Goal: Task Accomplishment & Management: Complete application form

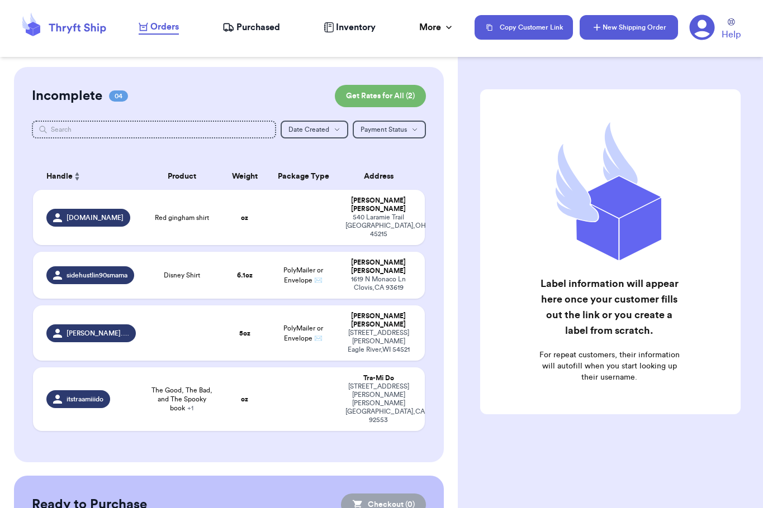
click at [611, 32] on button "New Shipping Order" at bounding box center [628, 27] width 98 height 25
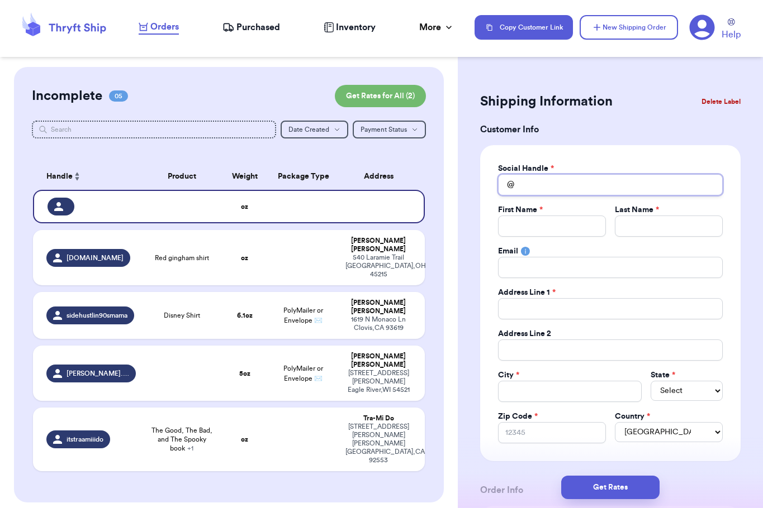
click at [553, 179] on input "Total Amount Paid" at bounding box center [610, 184] width 225 height 21
type input "r"
type input "re"
type input "ret"
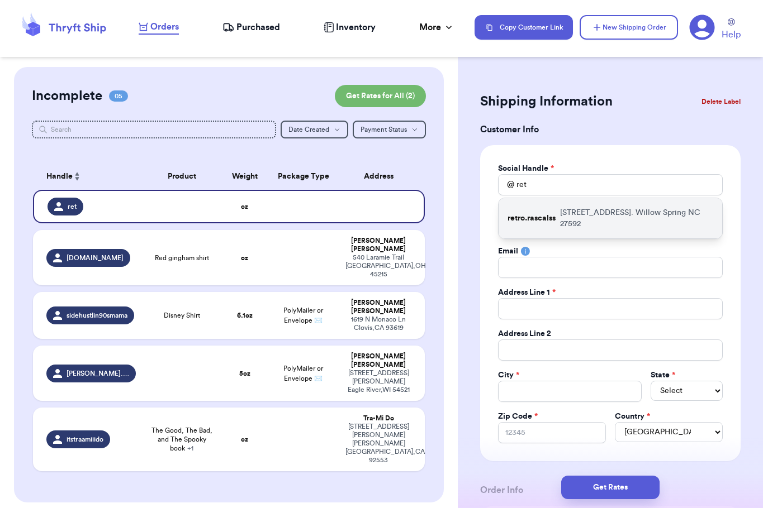
click at [563, 225] on p "[STREET_ADDRESS]. [GEOGRAPHIC_DATA] 27592" at bounding box center [636, 218] width 153 height 22
type input "retro.rascalss"
type input "[PERSON_NAME]"
type input "[EMAIL_ADDRESS][DOMAIN_NAME]"
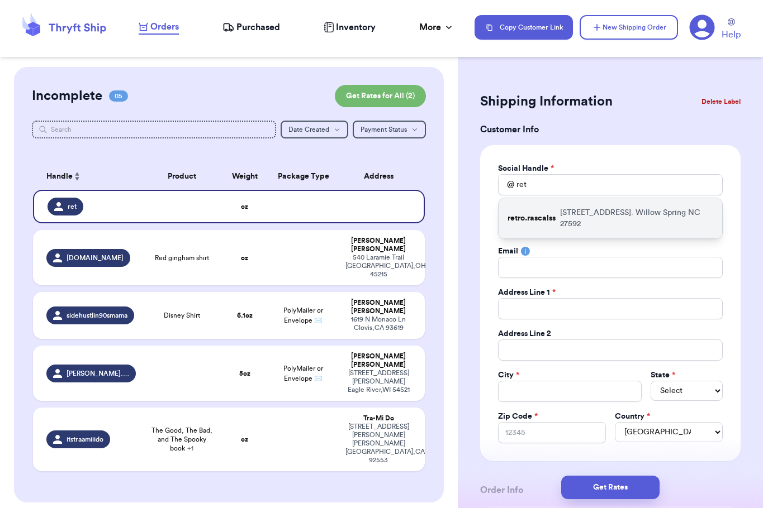
type input "[STREET_ADDRESS]."
type input "Willow Spring"
select select "NC"
type input "27592"
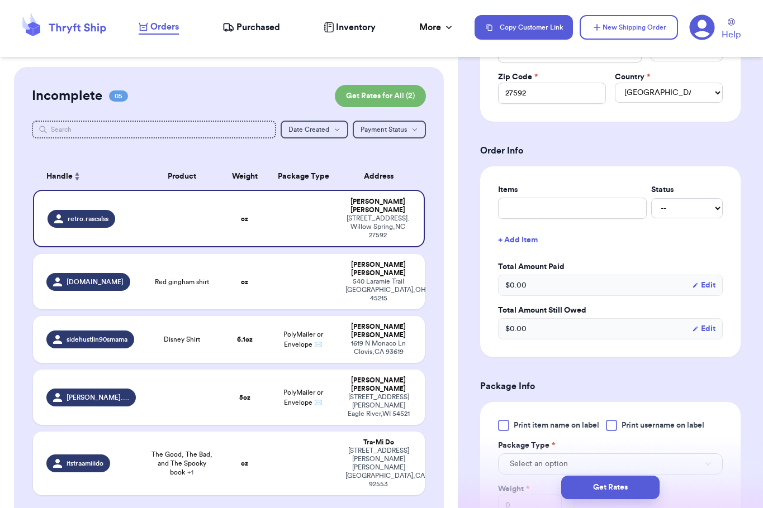
scroll to position [351, 0]
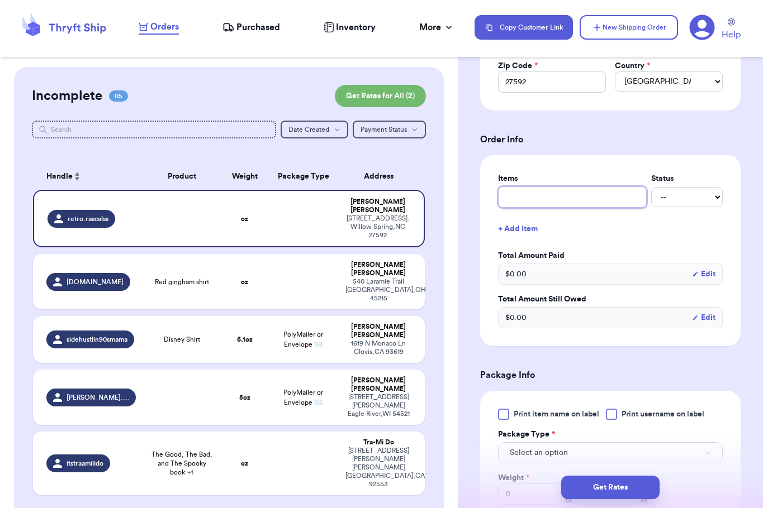
click at [516, 198] on input "text" at bounding box center [572, 197] width 149 height 21
type input "O"
type input "Ov"
type input "Ove"
type input "Over"
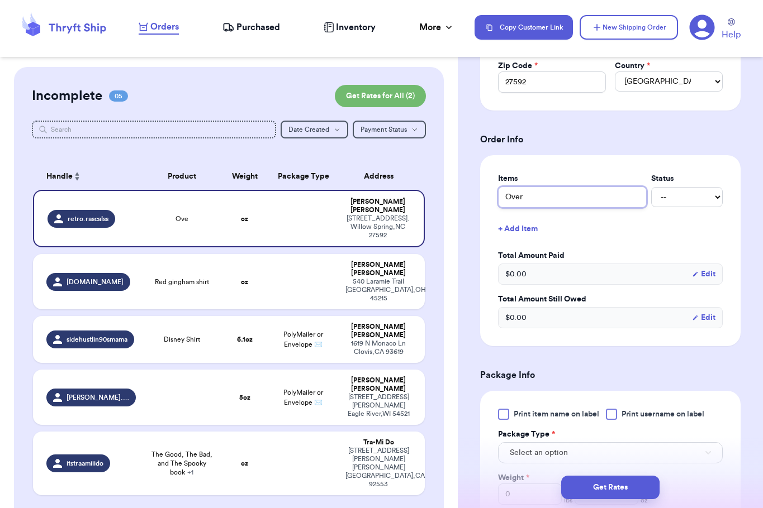
type input "Overa"
type input "Overal"
type input "Overall"
type input "Overalls"
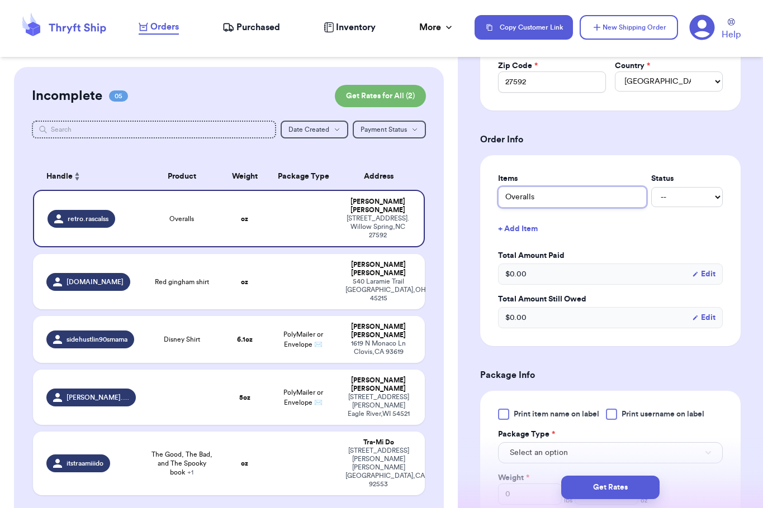
type input "Overalls a"
type input "Overalls an"
type input "Overalls and"
type input "Overalls and P"
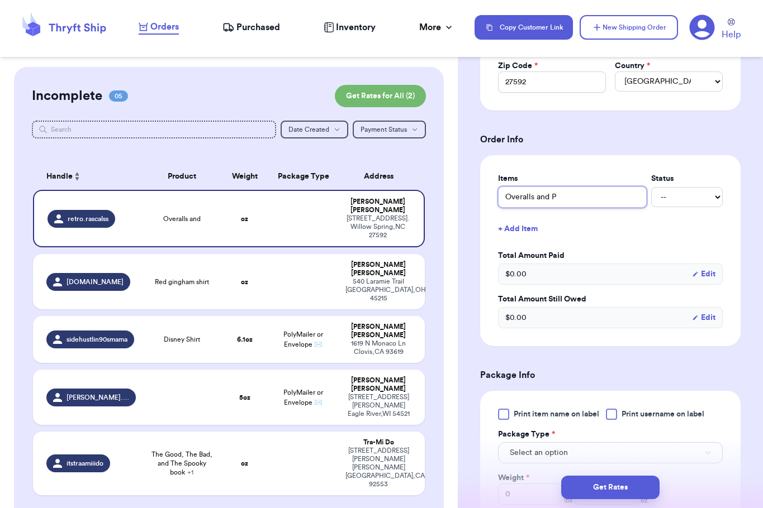
type input "Overalls and Pa"
type input "Overalls and Pan"
type input "Overalls and Pant"
type input "Overalls and Pants"
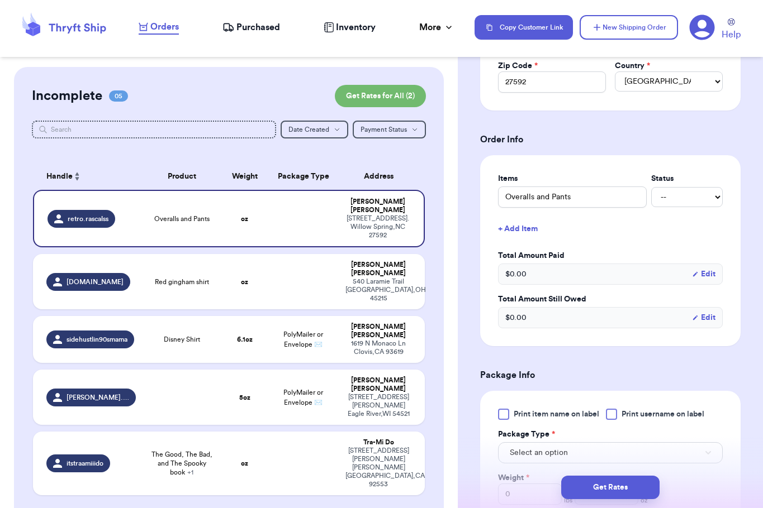
click at [645, 242] on div "Items Status Overalls and Pants -- Paid Owes + Add Item Total Amount Paid $ 0.0…" at bounding box center [610, 250] width 225 height 155
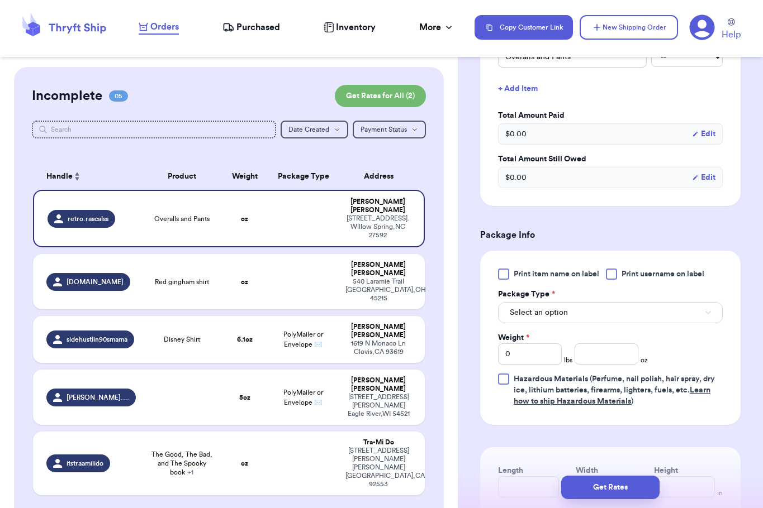
scroll to position [498, 0]
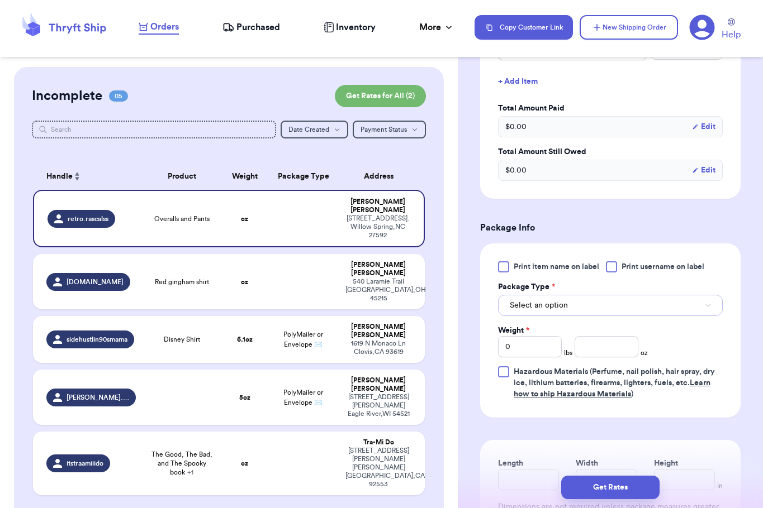
click at [559, 303] on span "Select an option" at bounding box center [538, 305] width 58 height 11
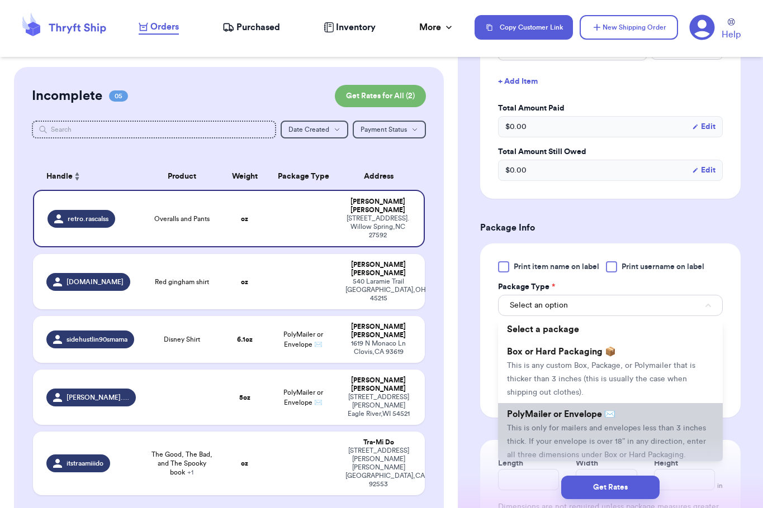
click at [545, 408] on li "PolyMailer or Envelope ✉️ This is only for mailers and envelopes less than 3 in…" at bounding box center [610, 434] width 225 height 63
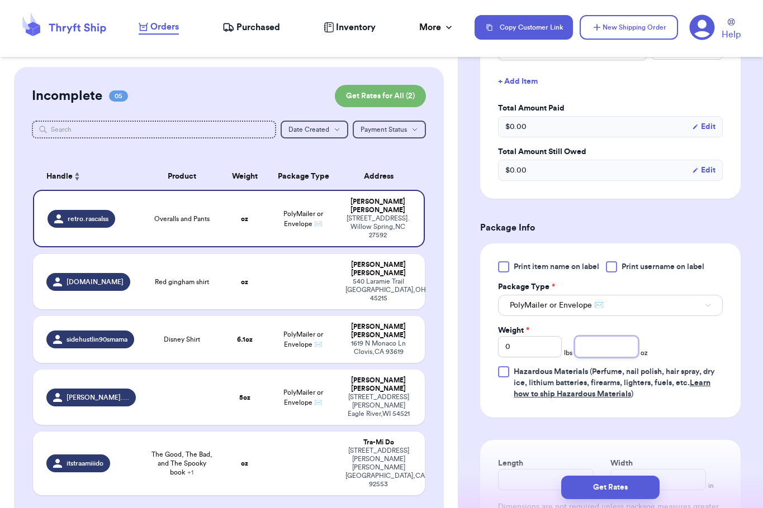
click at [599, 345] on input "number" at bounding box center [606, 346] width 64 height 21
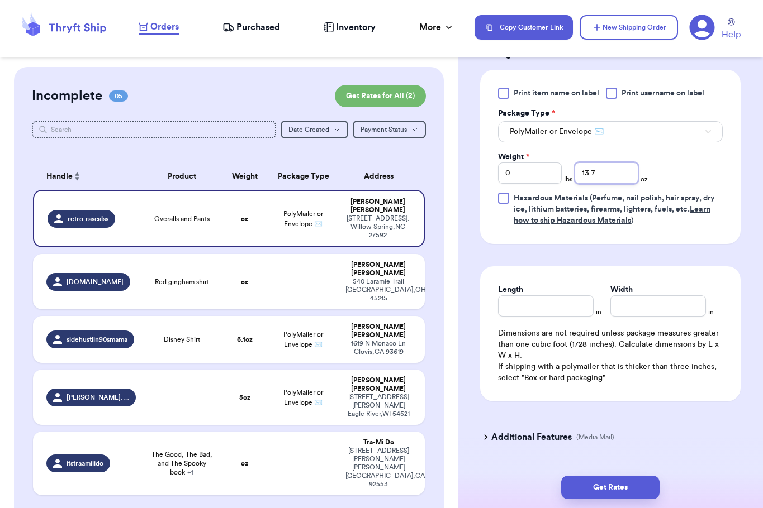
scroll to position [698, 0]
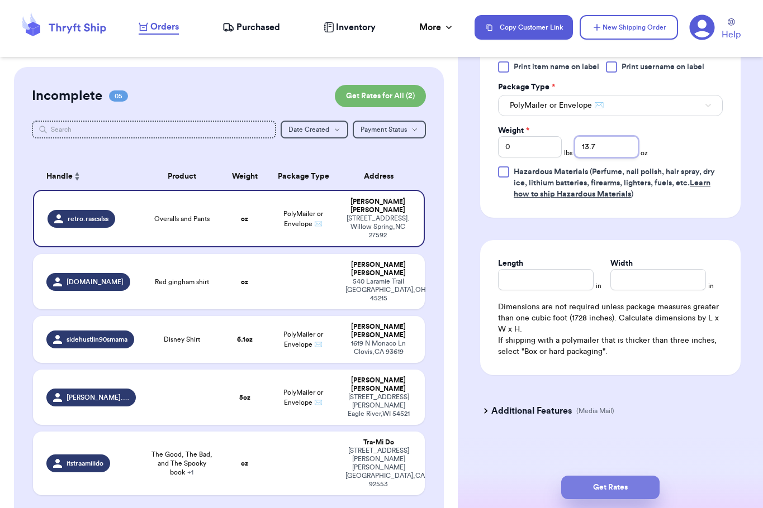
type input "13.7"
click at [607, 482] on button "Get Rates" at bounding box center [610, 487] width 98 height 23
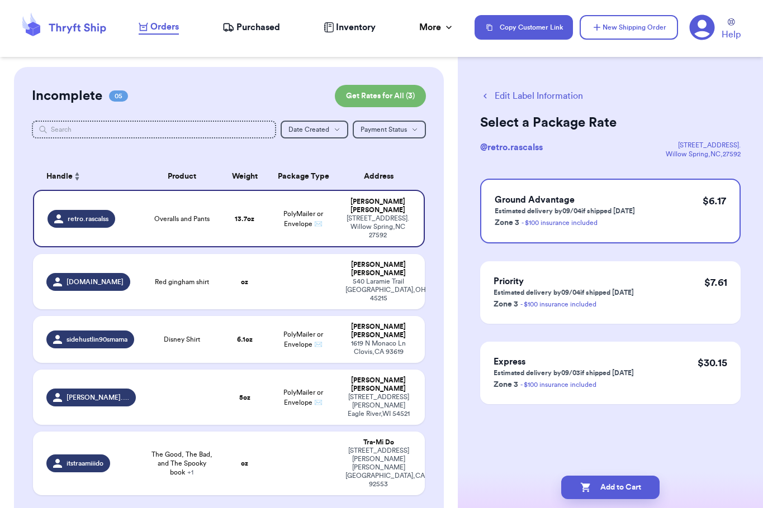
scroll to position [0, 0]
click at [607, 482] on button "Add to Cart" at bounding box center [610, 487] width 98 height 23
checkbox input "true"
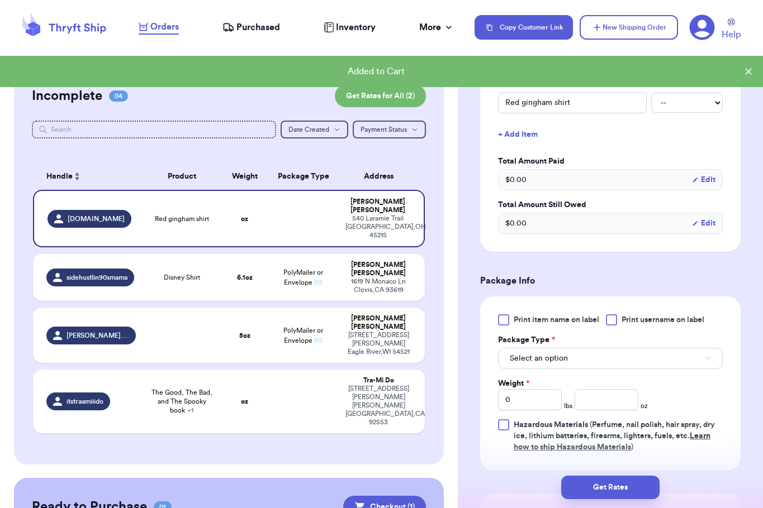
scroll to position [264, 0]
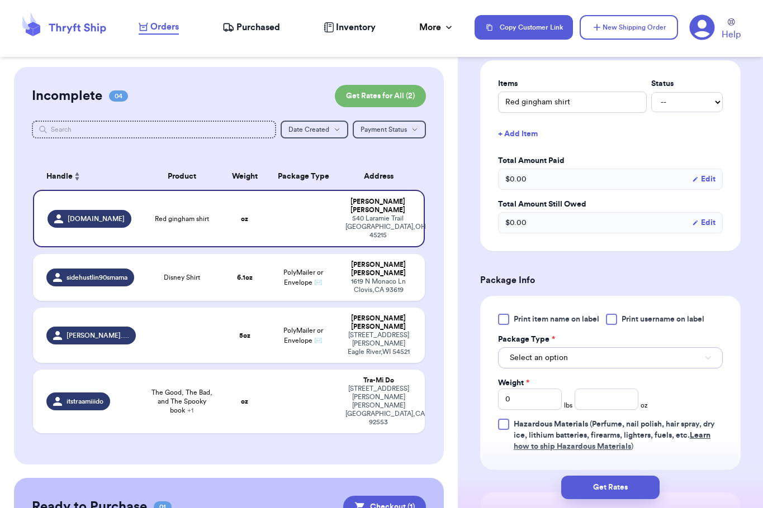
click at [578, 363] on button "Select an option" at bounding box center [610, 357] width 225 height 21
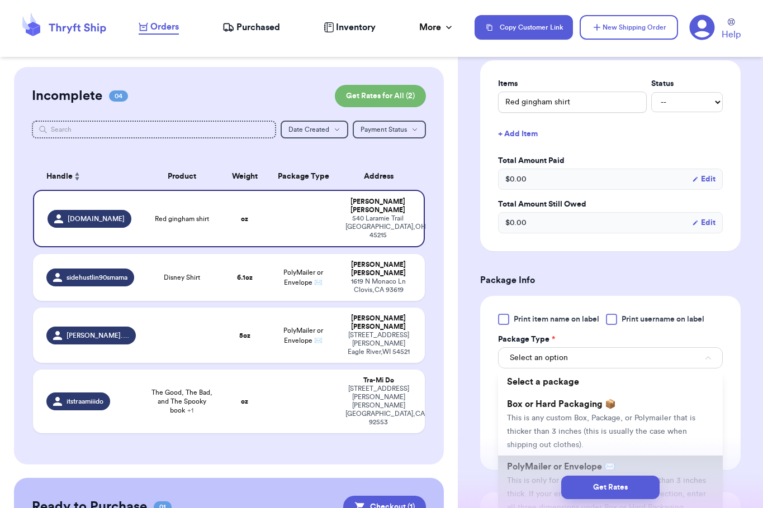
click at [532, 463] on span "PolyMailer or Envelope ✉️" at bounding box center [561, 467] width 108 height 9
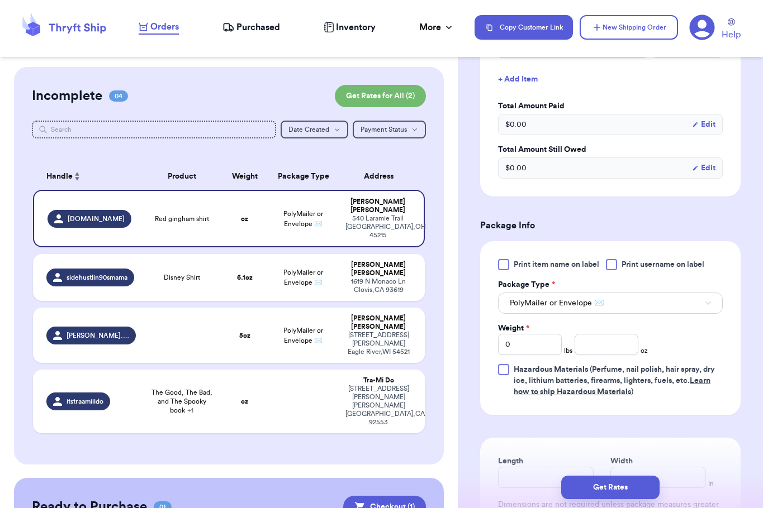
scroll to position [320, 0]
click at [585, 339] on input "number" at bounding box center [606, 343] width 64 height 21
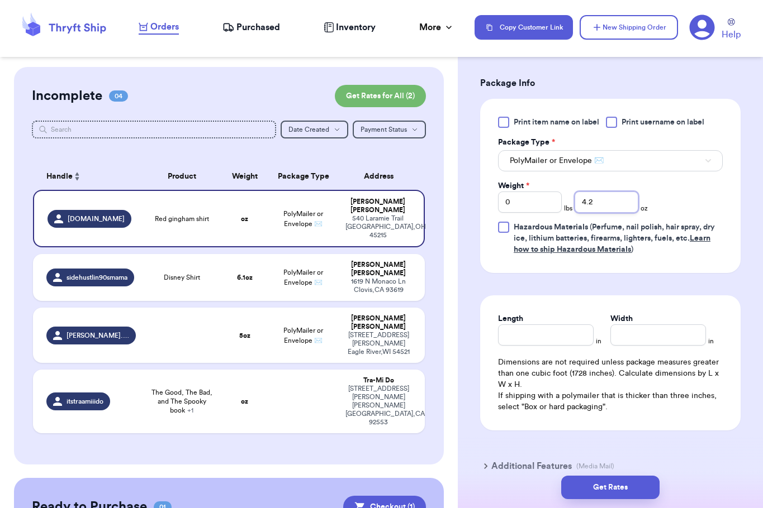
scroll to position [463, 0]
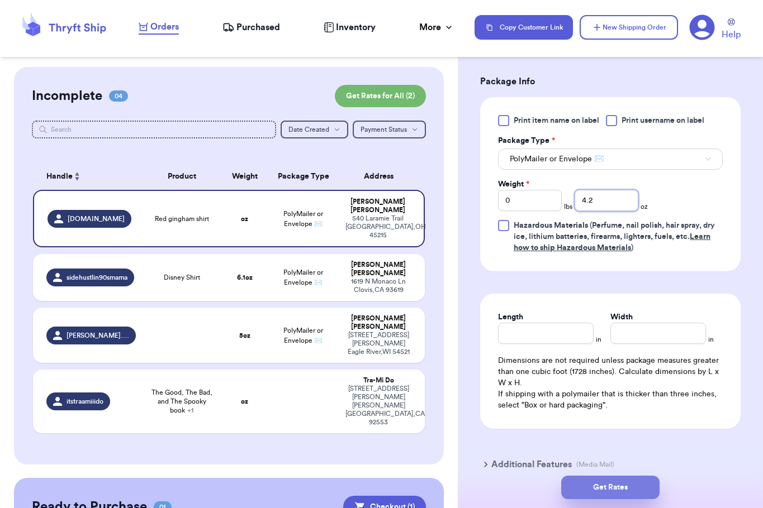
type input "4.2"
click at [611, 479] on button "Get Rates" at bounding box center [610, 487] width 98 height 23
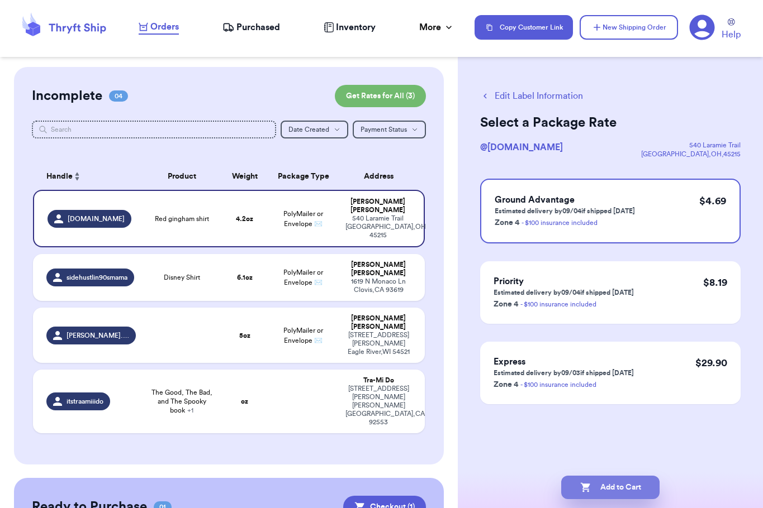
click at [597, 491] on button "Add to Cart" at bounding box center [610, 487] width 98 height 23
checkbox input "true"
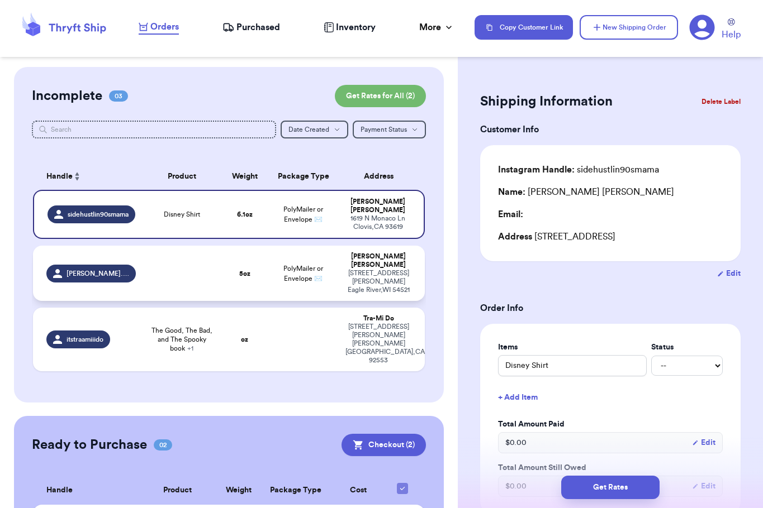
click at [245, 270] on strong "5 oz" at bounding box center [244, 273] width 11 height 7
type input "5"
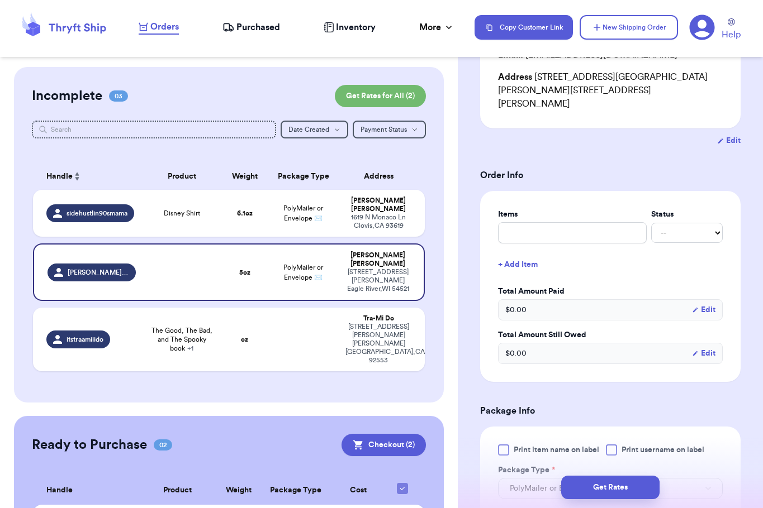
scroll to position [161, 0]
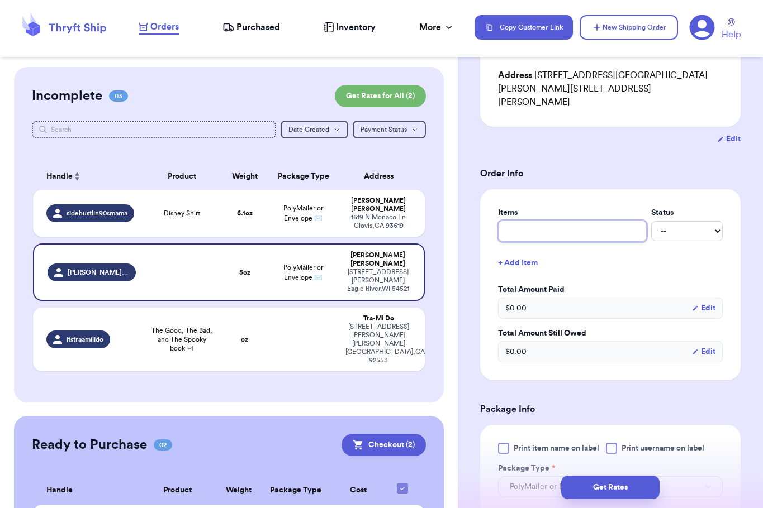
click at [564, 225] on input "text" at bounding box center [572, 231] width 149 height 21
type input "Moons Dress"
click at [590, 251] on button "+ Add Item" at bounding box center [610, 263] width 234 height 25
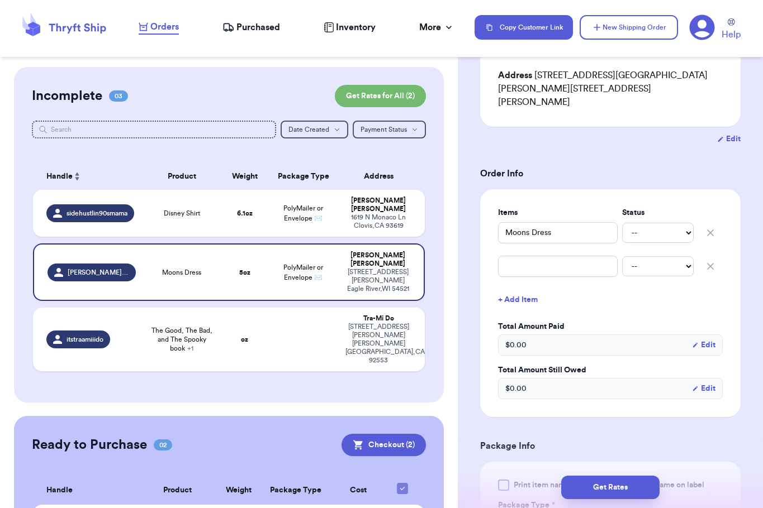
click at [704, 261] on icon "button" at bounding box center [709, 266] width 11 height 11
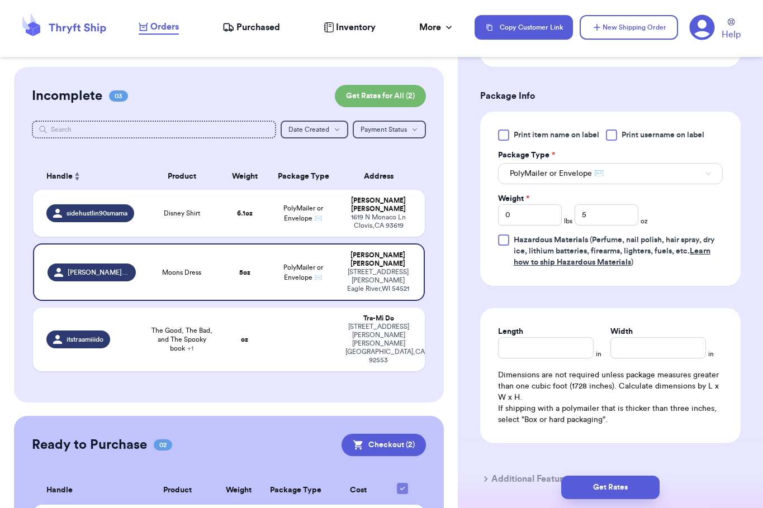
scroll to position [480, 0]
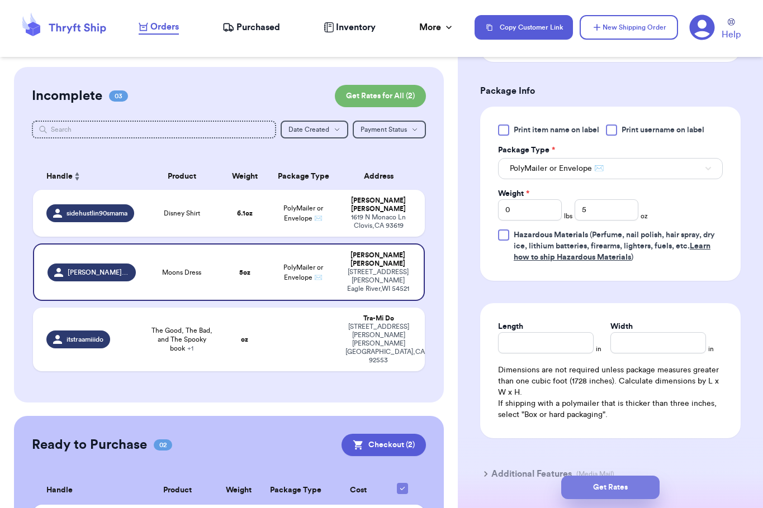
click at [580, 487] on button "Get Rates" at bounding box center [610, 487] width 98 height 23
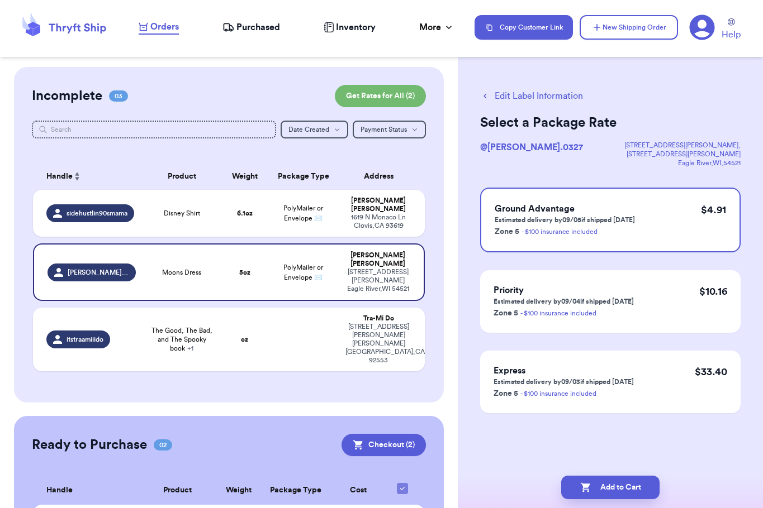
click at [580, 487] on icon "button" at bounding box center [585, 487] width 11 height 11
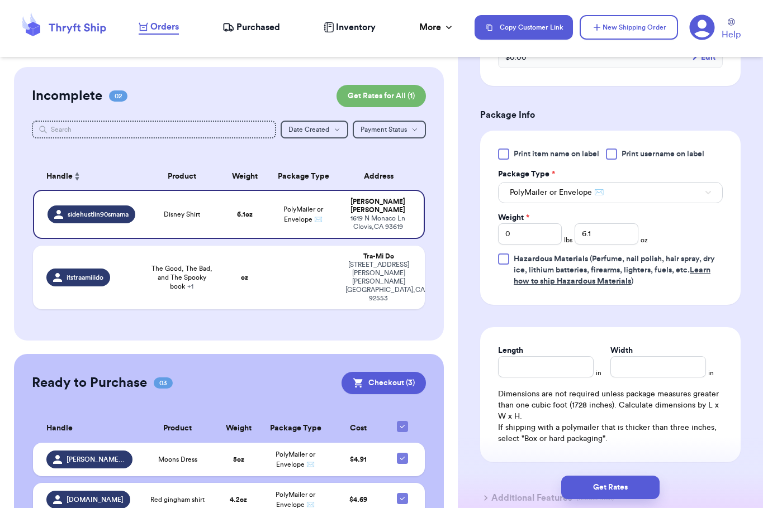
scroll to position [430, 0]
click at [597, 489] on button "Get Rates" at bounding box center [610, 487] width 98 height 23
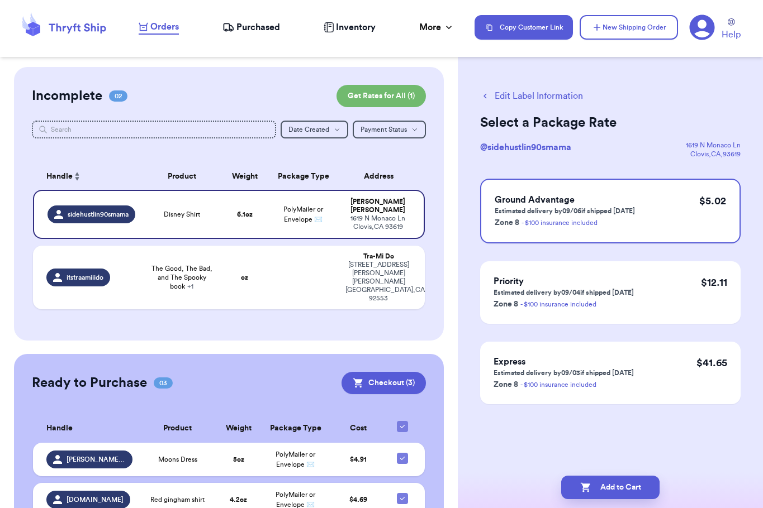
scroll to position [0, 0]
click at [624, 484] on button "Add to Cart" at bounding box center [610, 487] width 98 height 23
checkbox input "true"
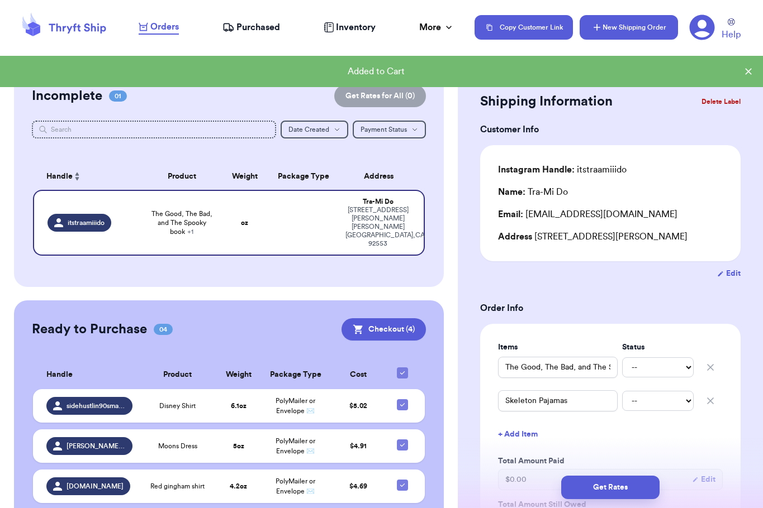
click at [630, 26] on button "New Shipping Order" at bounding box center [628, 27] width 98 height 25
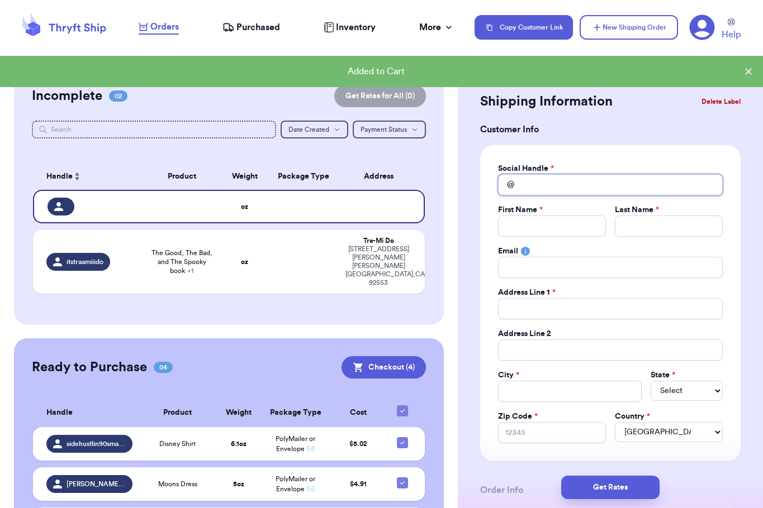
click at [535, 181] on input "Total Amount Paid" at bounding box center [610, 184] width 225 height 21
type input "s"
type input "se"
type input "sea"
type input "se"
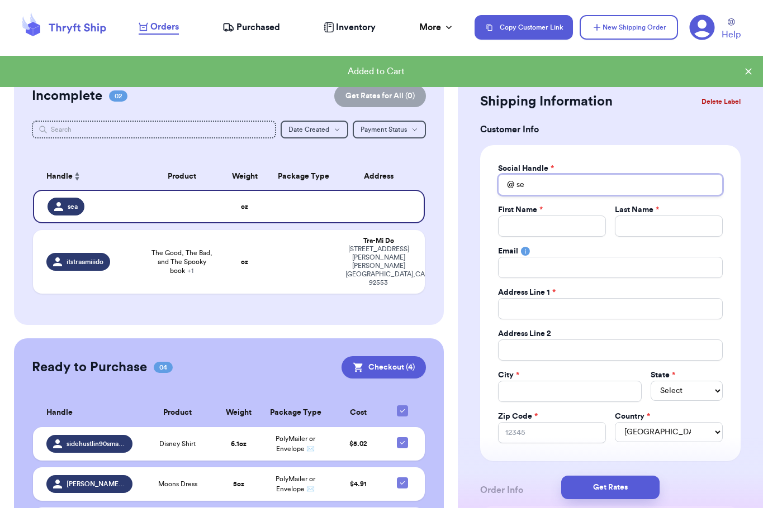
type input "s"
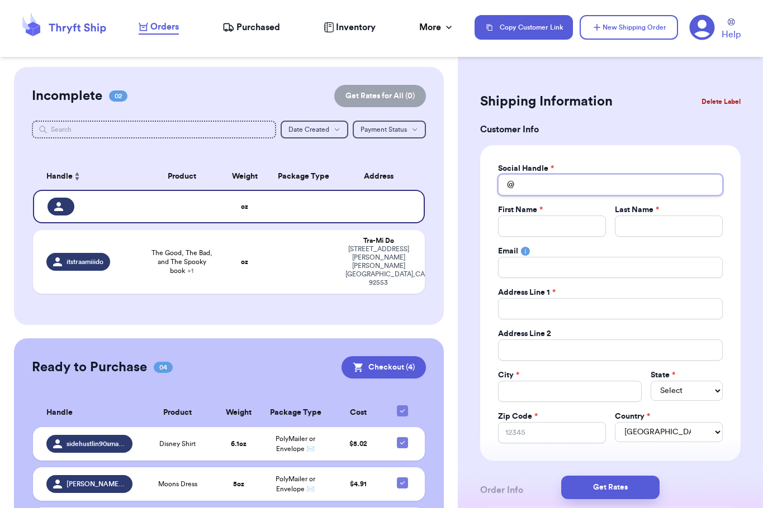
type input "m"
type input "mi"
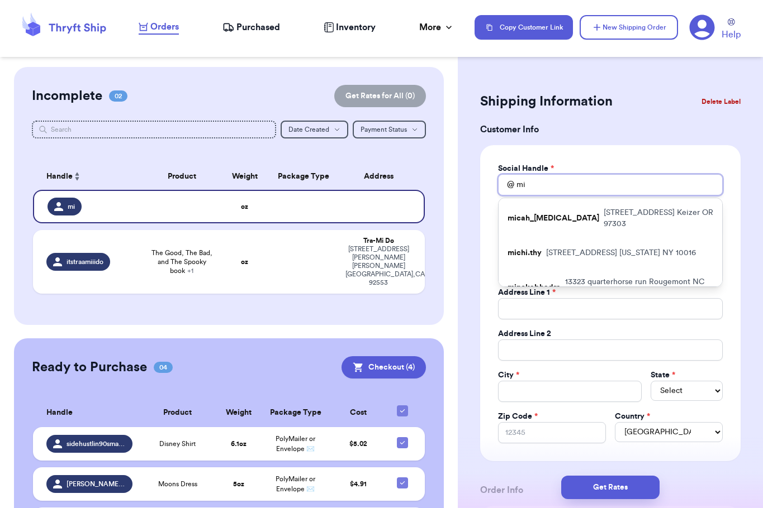
type input "m"
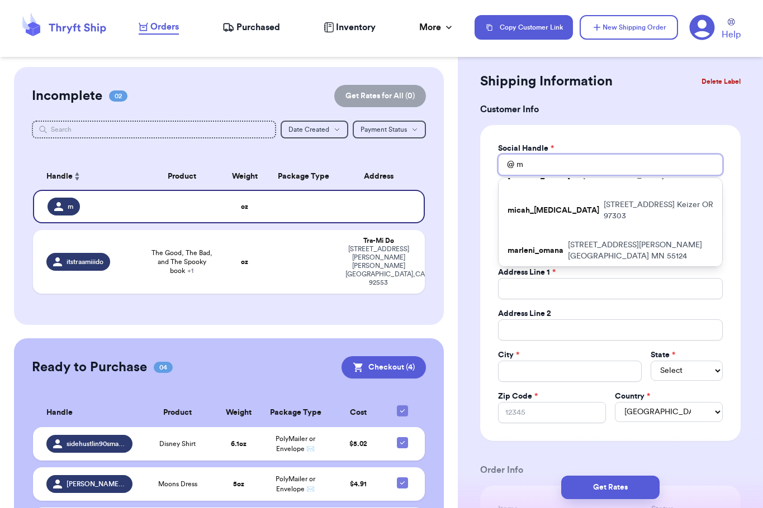
scroll to position [21, 0]
type input "m"
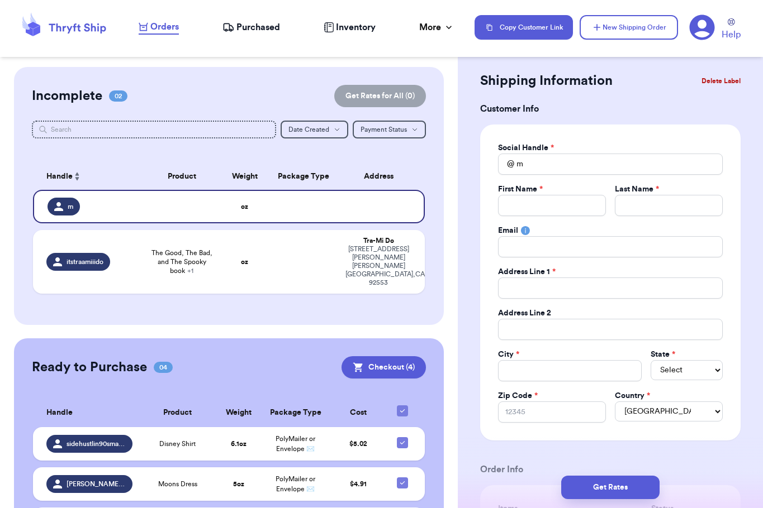
click at [567, 165] on input "m" at bounding box center [610, 164] width 225 height 21
type input "s"
type input "se"
type input "sea"
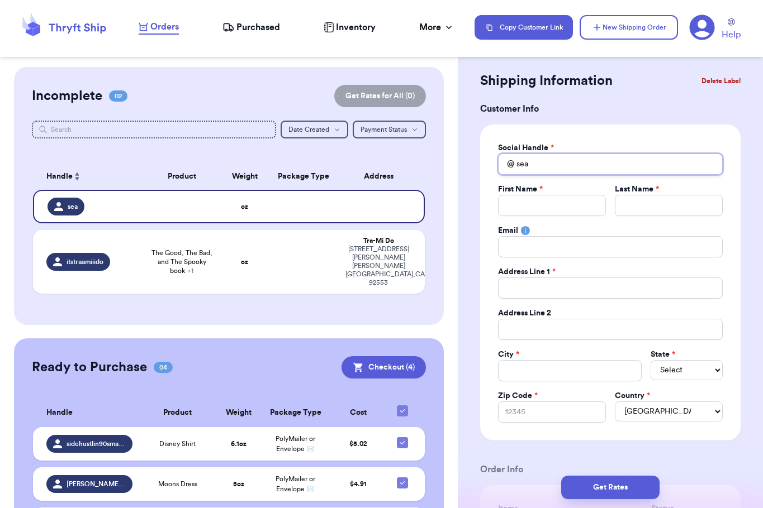
type input "seas"
type input "seash"
type input "seashe"
type input "seashel"
type input "seashell"
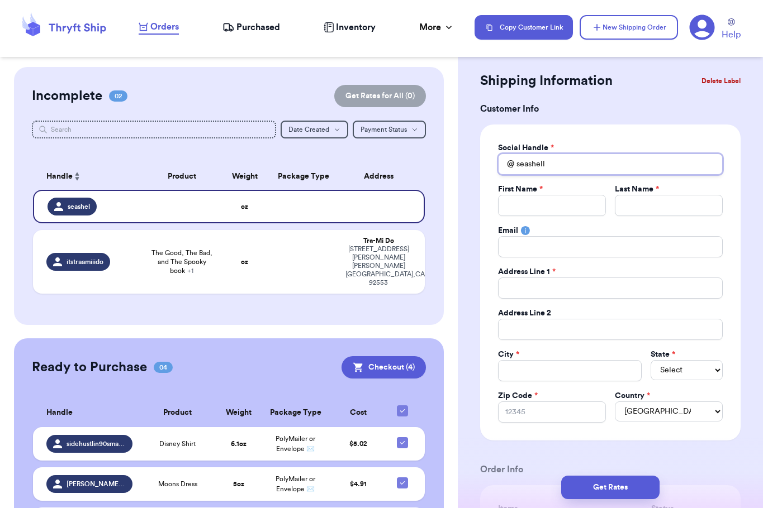
type input "seashelle"
type input "seashelles"
click at [539, 207] on input "Total Amount Paid" at bounding box center [552, 205] width 108 height 21
type input "M"
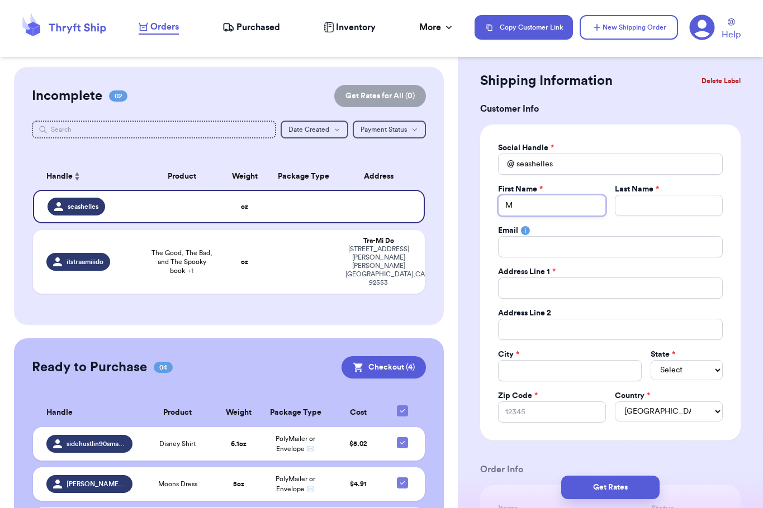
type input "Mi"
type input "Mis"
type input "Mish"
type input "Mishe"
type input "Mishel"
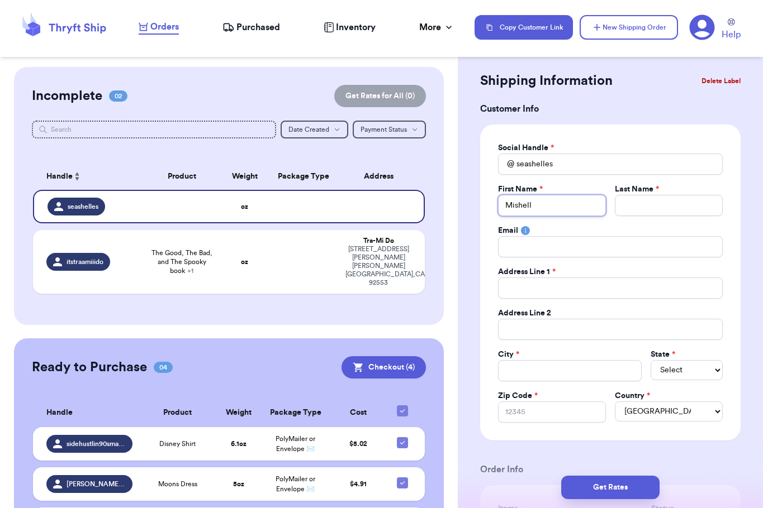
type input "[PERSON_NAME]"
click at [658, 200] on input "Total Amount Paid" at bounding box center [669, 205] width 108 height 21
type input "F"
type input "Fi"
type input "Fie"
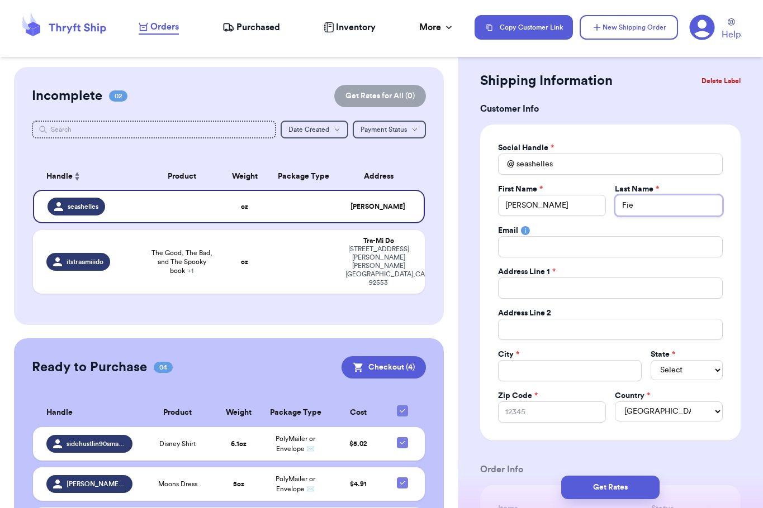
type input "Fieb"
type input "Fiebe"
type input "[PERSON_NAME]"
type input "[GEOGRAPHIC_DATA]"
type input "Fieberge"
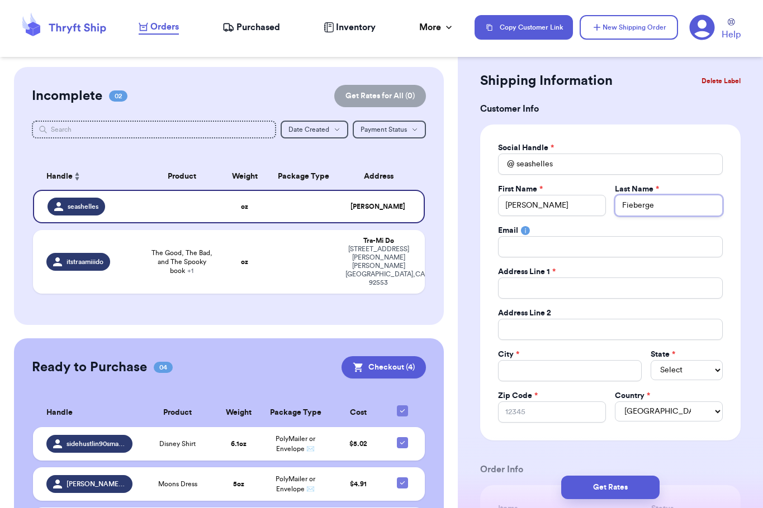
type input "Fieberger"
type input "Fieberge"
type input "[GEOGRAPHIC_DATA]"
type input "[PERSON_NAME]"
type input "Fiebe"
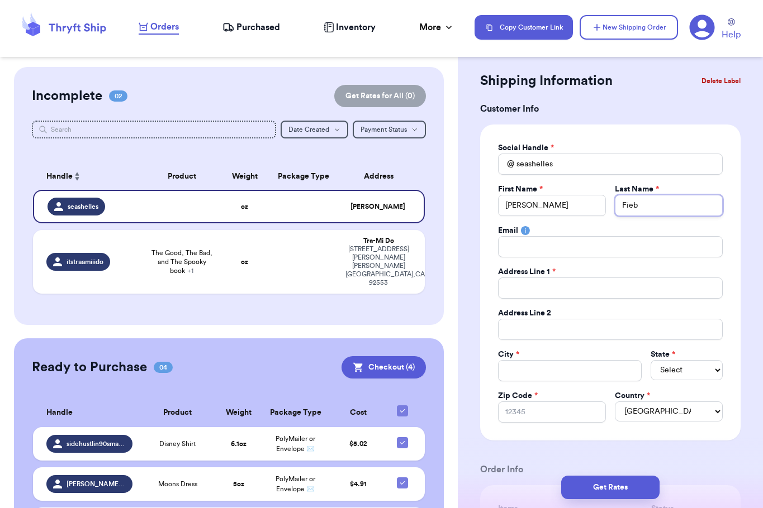
type input "[PERSON_NAME]"
click at [540, 291] on input "Total Amount Paid" at bounding box center [610, 288] width 225 height 21
type input "1"
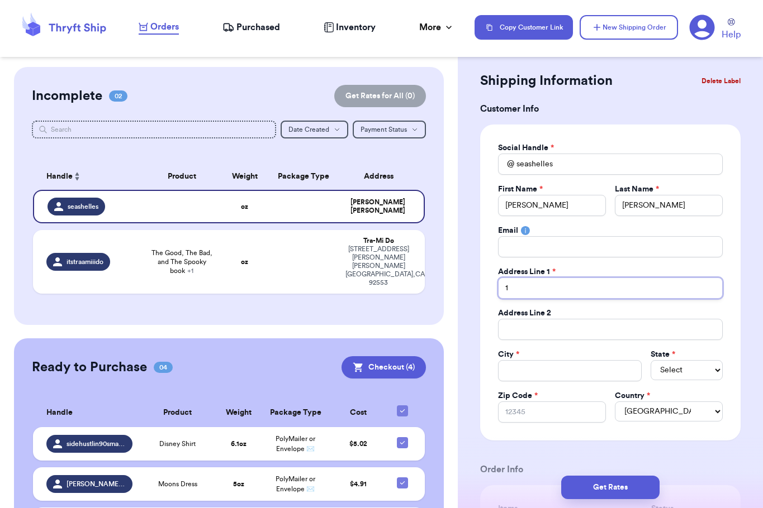
type input "16"
type input "168"
type input "[STREET_ADDRESS]"
click at [523, 382] on div "Social Handle * @ seashelles First Name * [PERSON_NAME] Last Name * [PERSON_NAM…" at bounding box center [610, 282] width 225 height 280
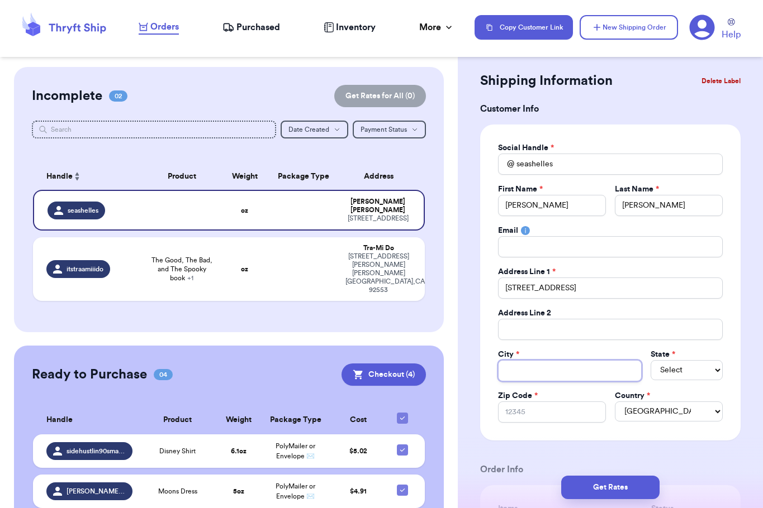
click at [513, 372] on input "Total Amount Paid" at bounding box center [570, 370] width 144 height 21
type input "O"
type input "Or"
type input "Orange"
click at [668, 370] on select "Select AL AK AZ AR CA CO [GEOGRAPHIC_DATA] DE DC [GEOGRAPHIC_DATA] [GEOGRAPHIC_…" at bounding box center [686, 370] width 72 height 20
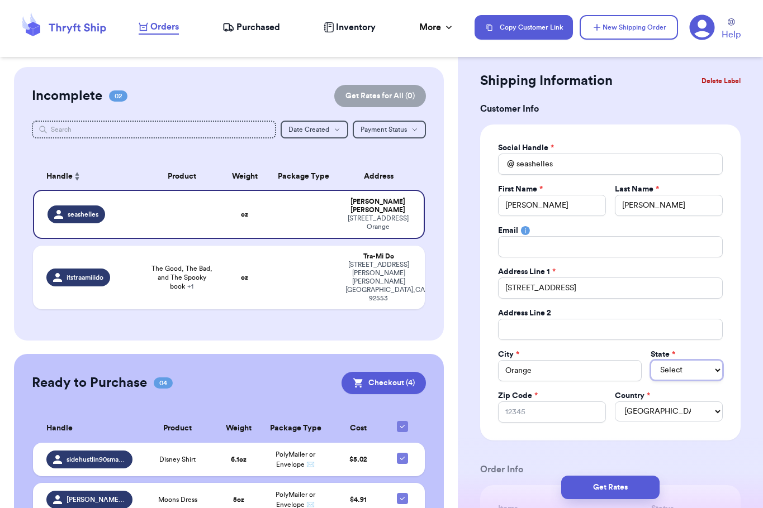
select select "CA"
click at [650, 360] on select "Select AL AK AZ AR CA CO [GEOGRAPHIC_DATA] DE DC [GEOGRAPHIC_DATA] [GEOGRAPHIC_…" at bounding box center [686, 370] width 72 height 20
click at [534, 415] on input "Zip Code *" at bounding box center [552, 412] width 108 height 21
type input "9"
type input "92"
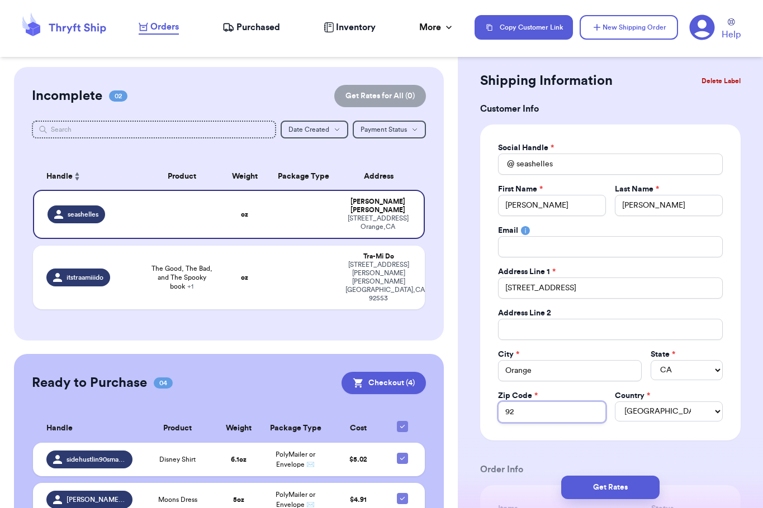
type input "928"
type input "9286"
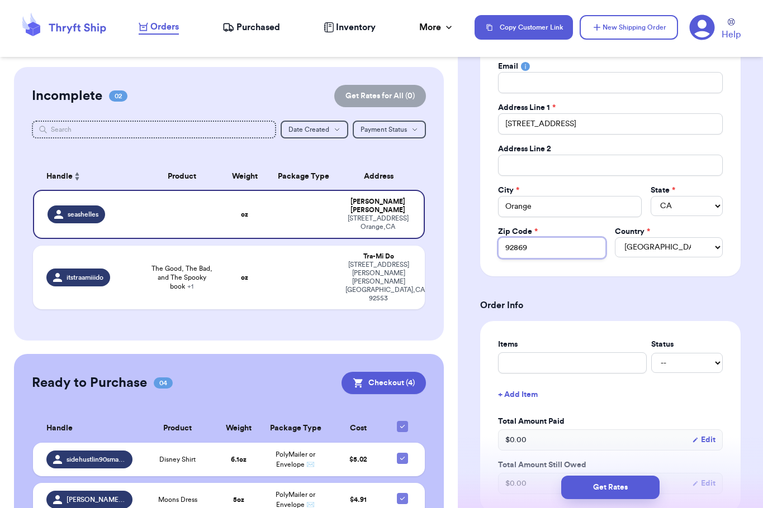
scroll to position [185, 0]
type input "92869"
click at [528, 361] on input "text" at bounding box center [572, 362] width 149 height 21
type input "T"
type input "To"
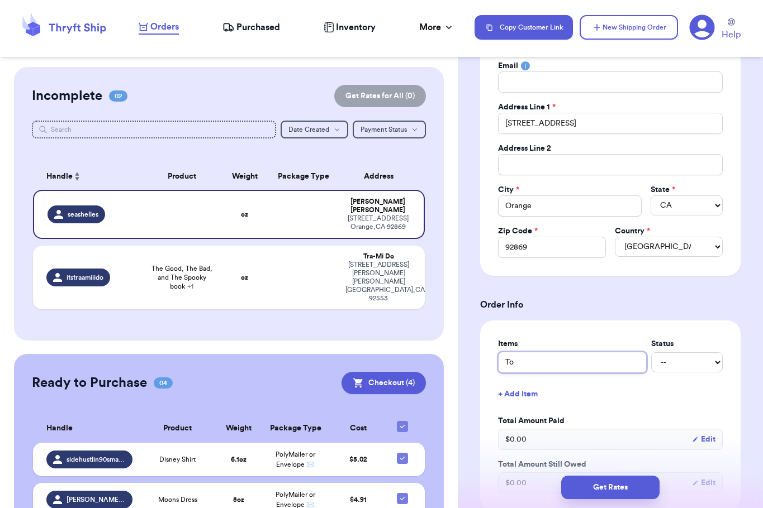
type input "Toy"
type input "Toy S"
type input "Toy St"
type input "Toy Sto"
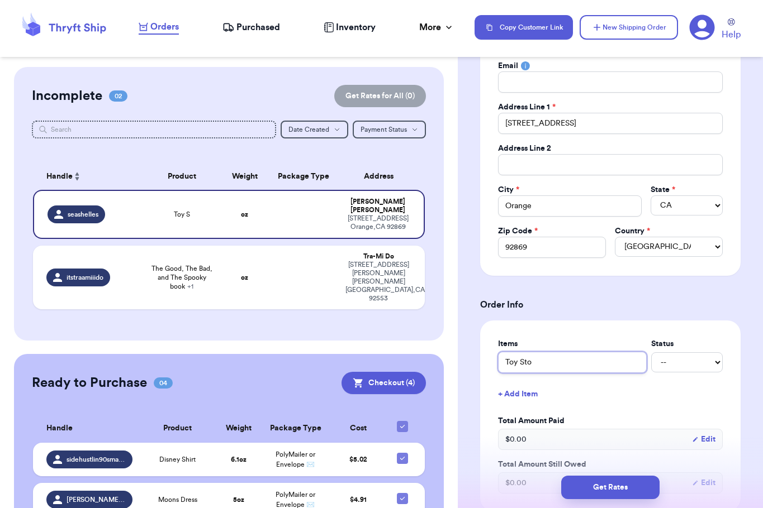
type input "Toy Stor"
type input "Toy Story"
type input "Toy Story S"
type input "Toy Story Sg"
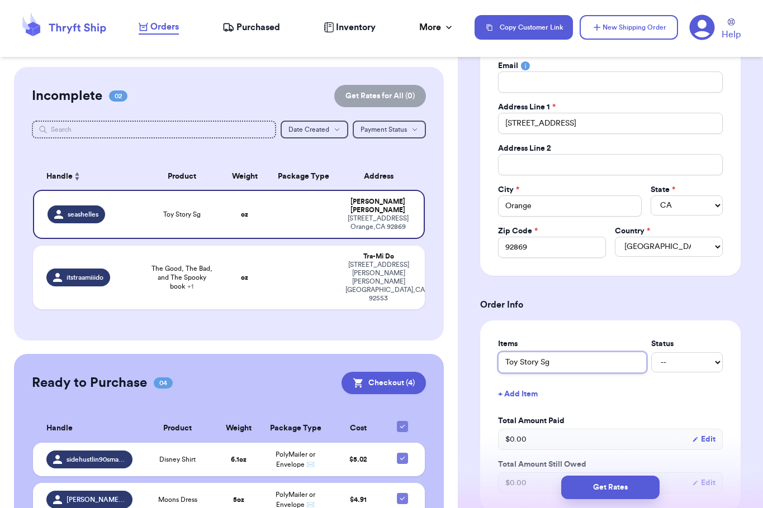
type input "Toy Story S"
click at [672, 382] on div "Items Status Toy Story Shirt -- Paid Owes + Add Item Total Amount Paid $ 0.00 E…" at bounding box center [610, 416] width 225 height 155
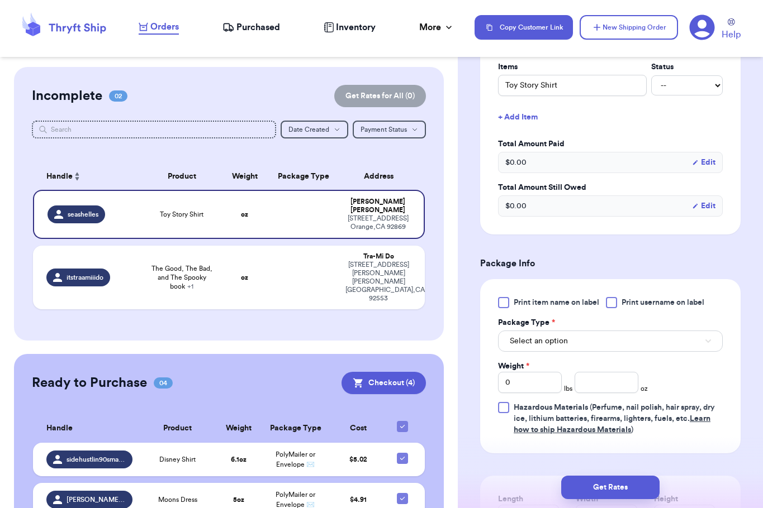
scroll to position [466, 0]
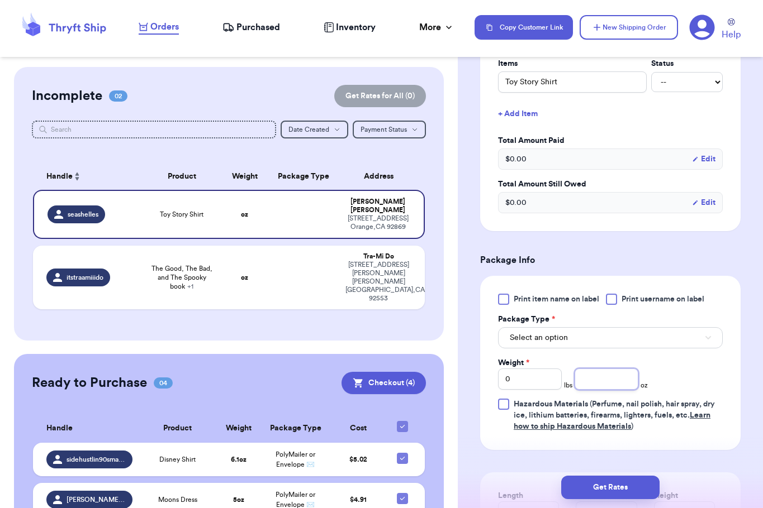
click at [617, 384] on input "number" at bounding box center [606, 379] width 64 height 21
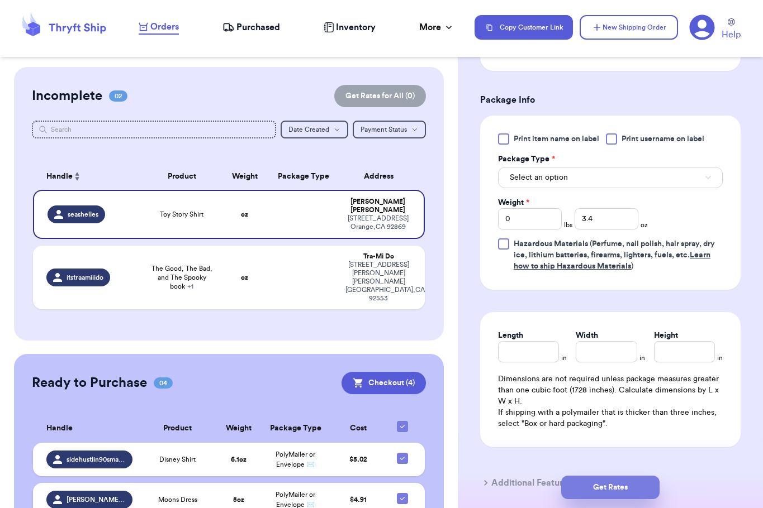
click at [600, 492] on button "Get Rates" at bounding box center [610, 487] width 98 height 23
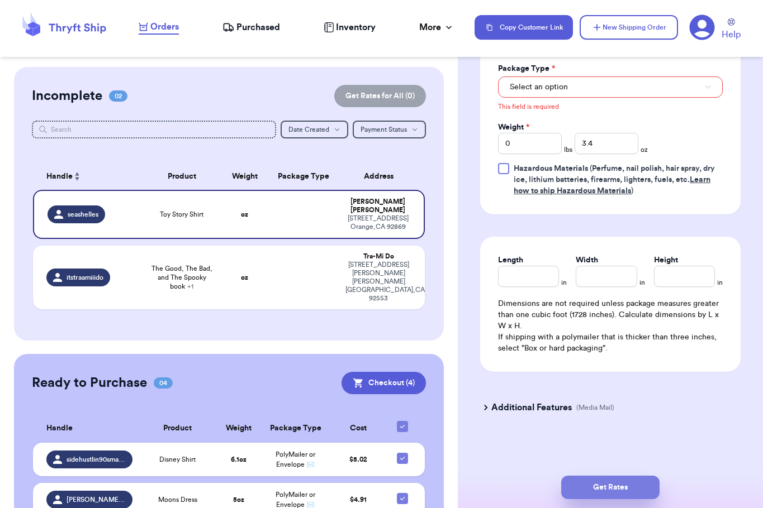
scroll to position [369, 0]
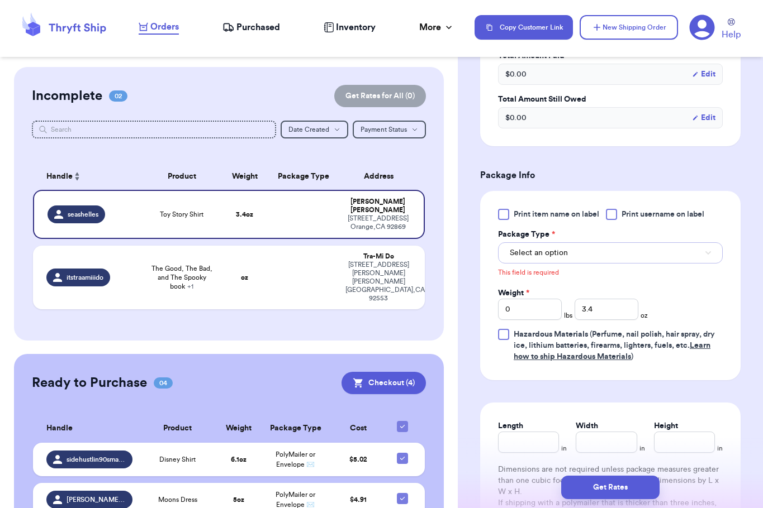
click at [547, 259] on button "Select an option" at bounding box center [610, 252] width 225 height 21
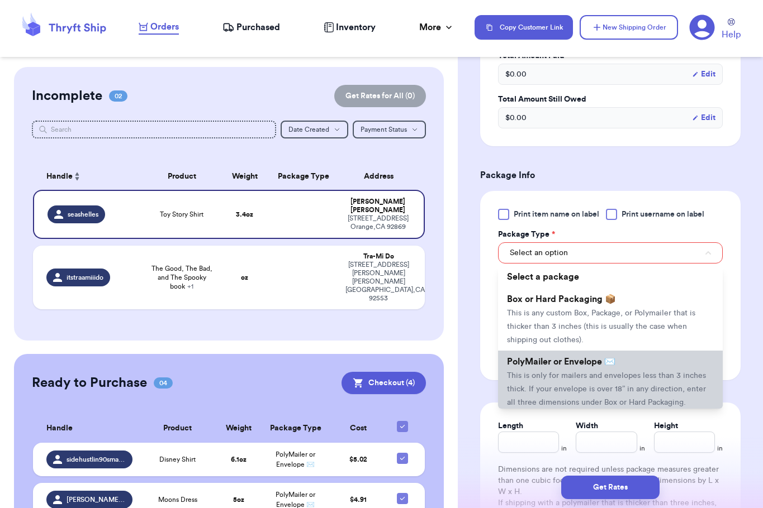
click at [563, 363] on span "PolyMailer or Envelope ✉️" at bounding box center [561, 362] width 108 height 9
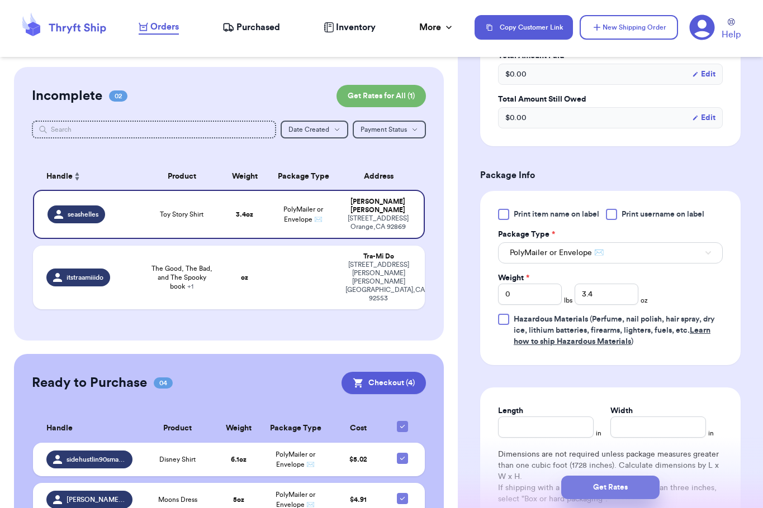
click at [606, 487] on button "Get Rates" at bounding box center [610, 487] width 98 height 23
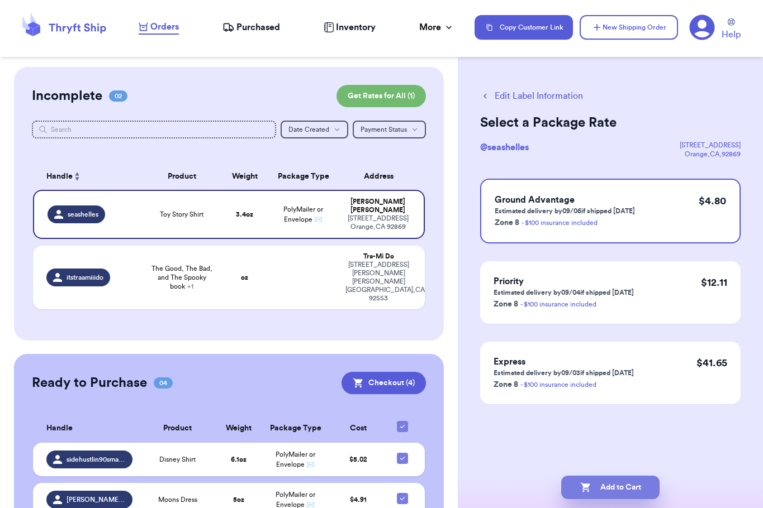
click at [611, 493] on button "Add to Cart" at bounding box center [610, 487] width 98 height 23
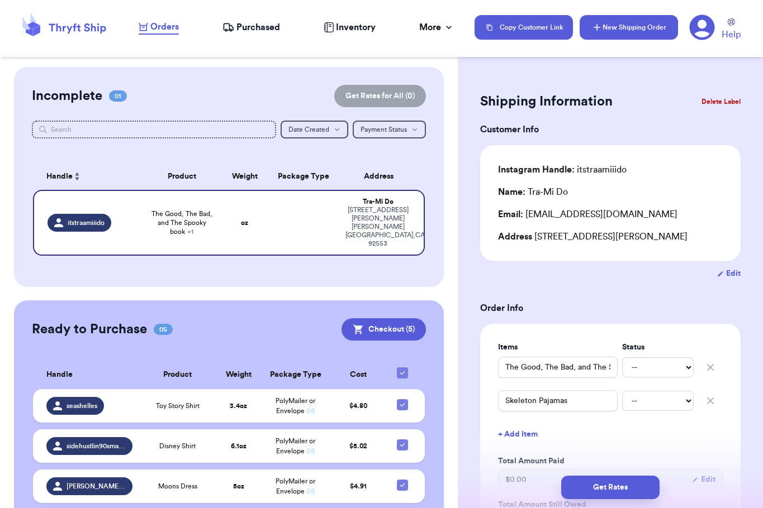
click at [615, 34] on button "New Shipping Order" at bounding box center [628, 27] width 98 height 25
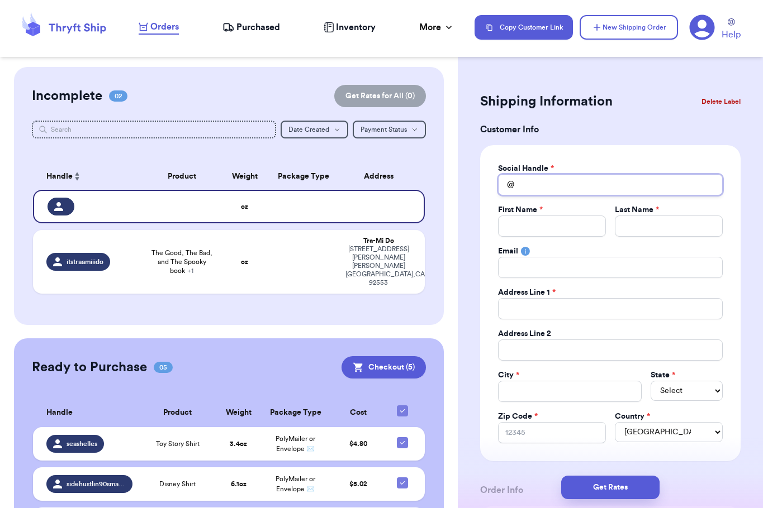
click at [574, 179] on input "Total Amount Paid" at bounding box center [610, 184] width 225 height 21
click at [536, 222] on input "Total Amount Paid" at bounding box center [552, 226] width 108 height 21
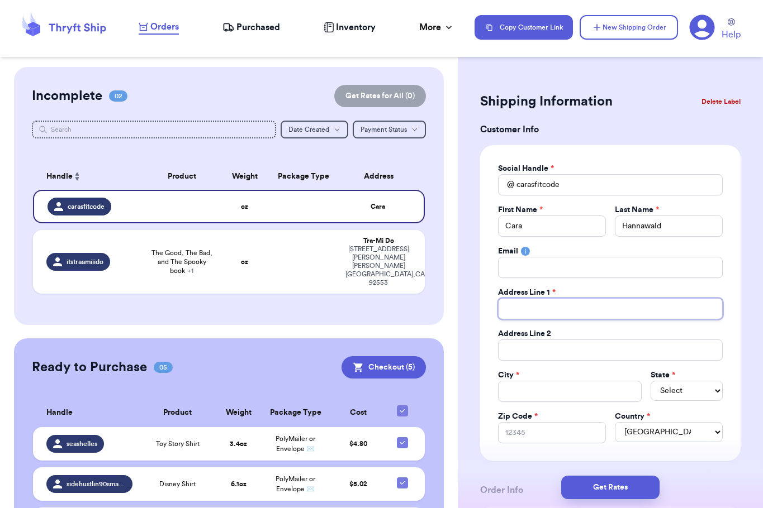
click at [524, 309] on input "Total Amount Paid" at bounding box center [610, 308] width 225 height 21
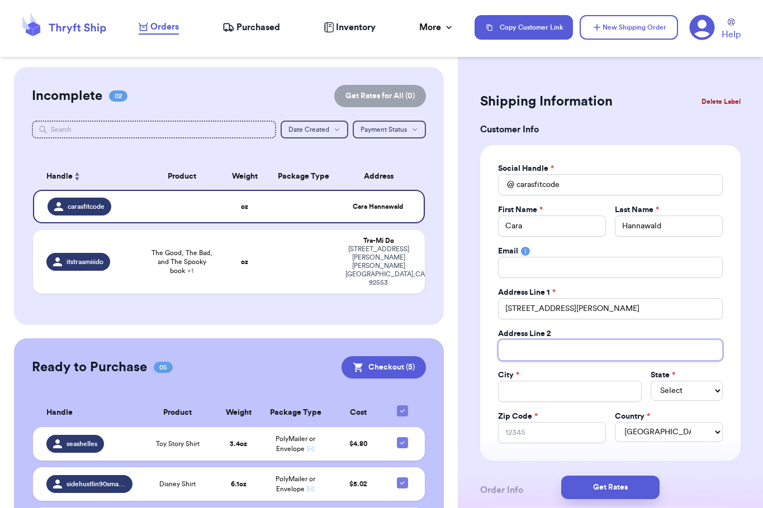
drag, startPoint x: 527, startPoint y: 351, endPoint x: 522, endPoint y: 366, distance: 16.4
click at [527, 351] on input "Total Amount Paid" at bounding box center [610, 350] width 225 height 21
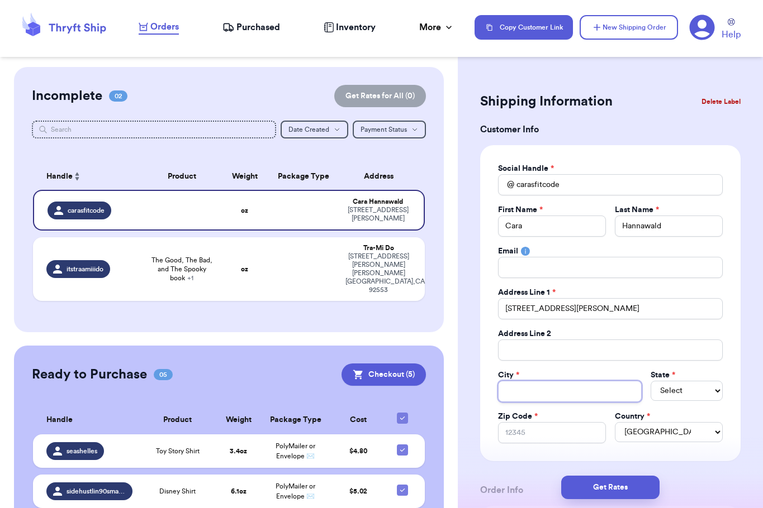
click at [518, 387] on input "Total Amount Paid" at bounding box center [570, 391] width 144 height 21
click at [689, 391] on select "Select AL AK AZ AR CA CO [GEOGRAPHIC_DATA] DE DC [GEOGRAPHIC_DATA] [GEOGRAPHIC_…" at bounding box center [686, 391] width 72 height 20
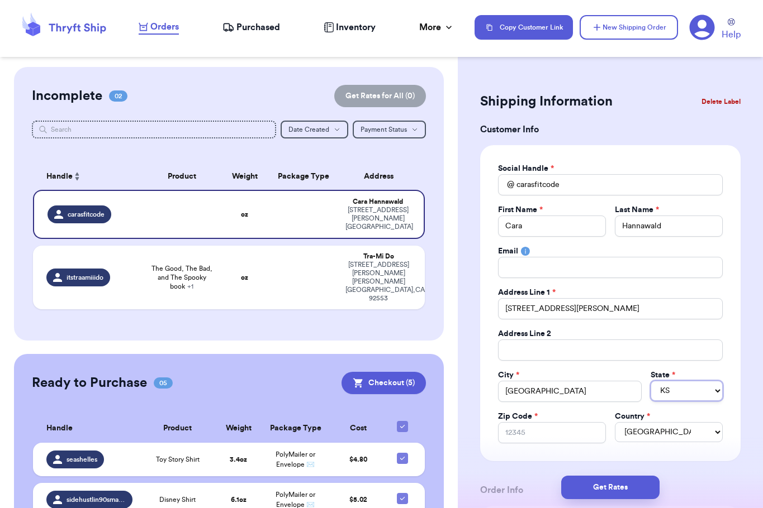
click at [650, 381] on select "Select AL AK AZ AR CA CO [GEOGRAPHIC_DATA] DE DC [GEOGRAPHIC_DATA] [GEOGRAPHIC_…" at bounding box center [686, 391] width 72 height 20
click at [521, 430] on input "Zip Code *" at bounding box center [552, 432] width 108 height 21
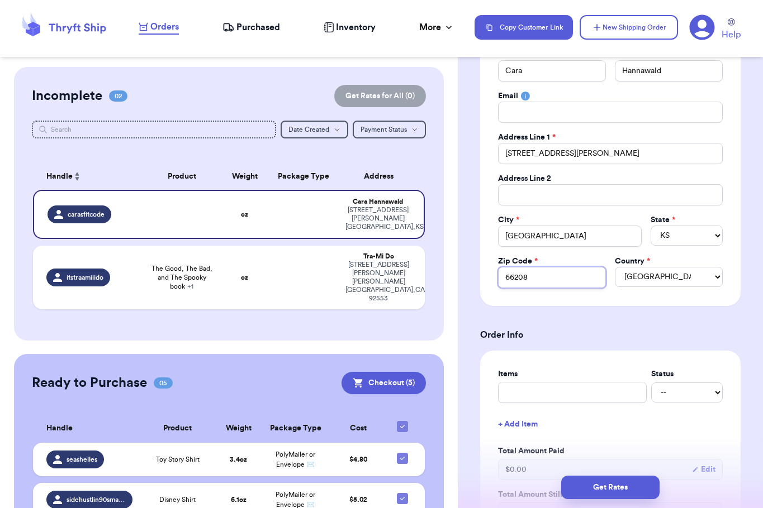
scroll to position [156, 0]
click at [526, 399] on input "text" at bounding box center [572, 392] width 149 height 21
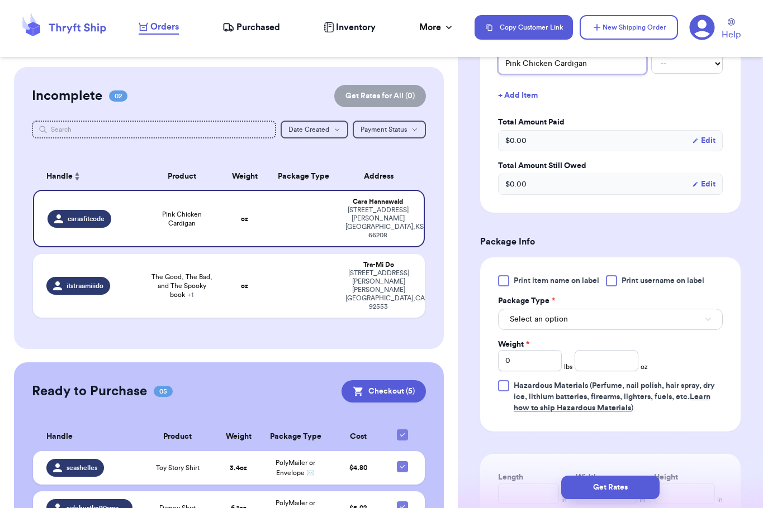
scroll to position [485, 0]
click at [546, 316] on span "Select an option" at bounding box center [538, 318] width 58 height 11
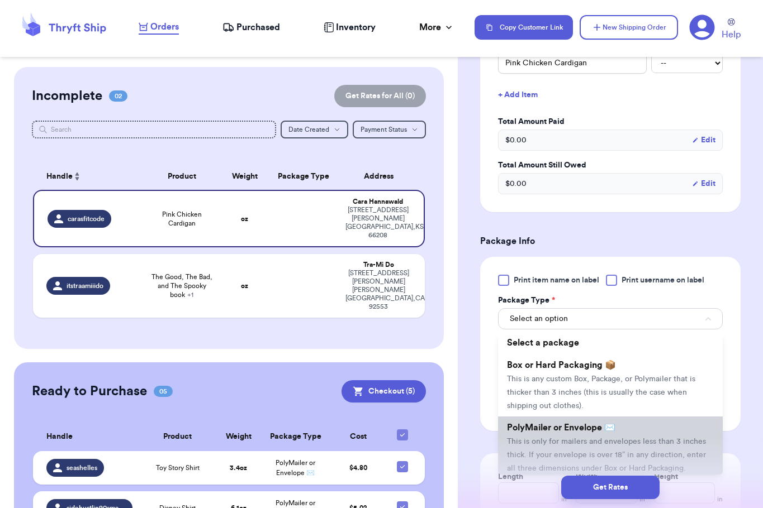
click at [561, 421] on li "PolyMailer or Envelope ✉️ This is only for mailers and envelopes less than 3 in…" at bounding box center [610, 448] width 225 height 63
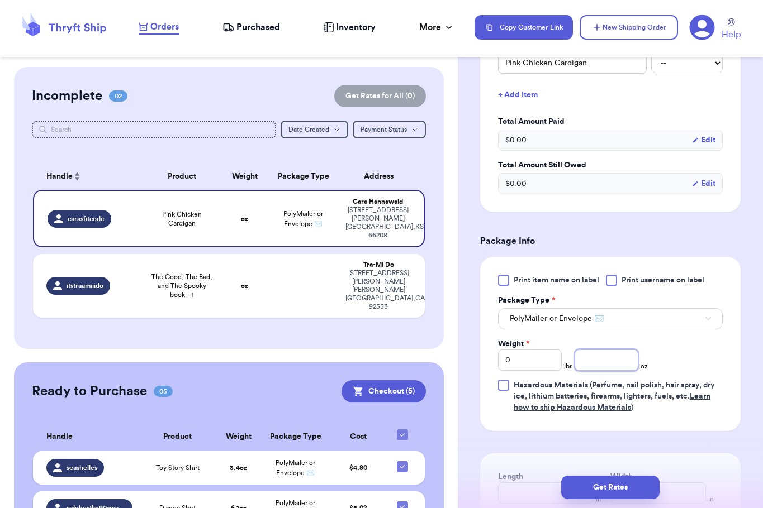
click at [590, 351] on input "number" at bounding box center [606, 360] width 64 height 21
click at [616, 483] on button "Get Rates" at bounding box center [610, 487] width 98 height 23
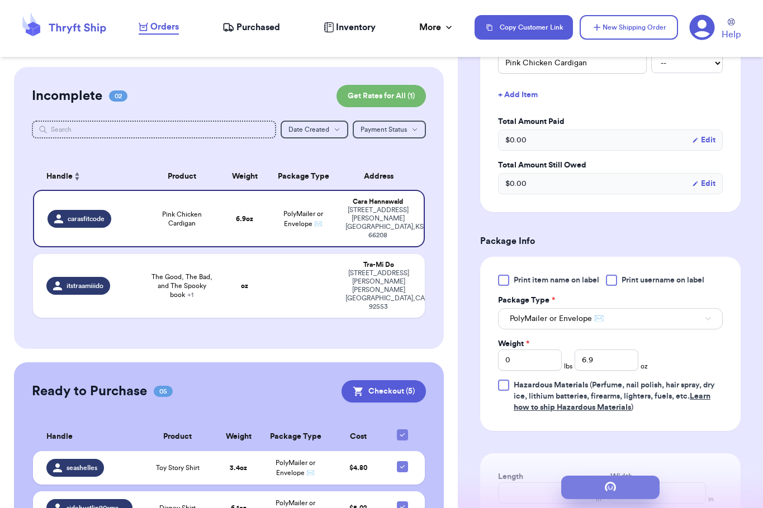
scroll to position [0, 0]
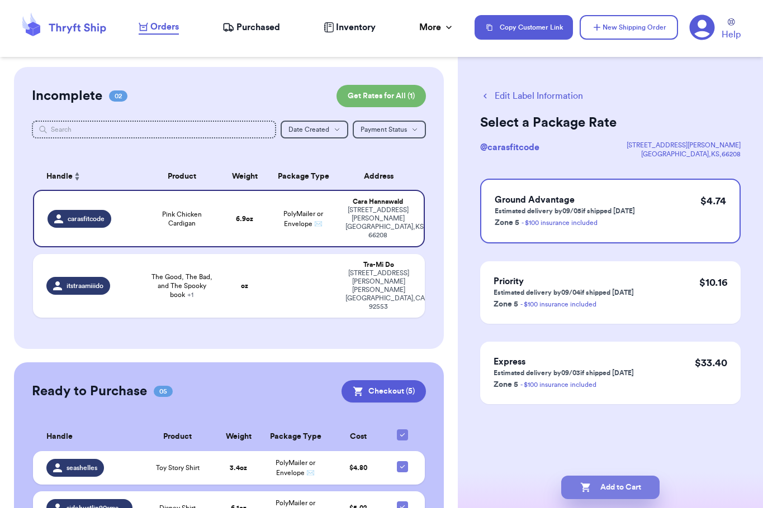
click at [616, 483] on button "Add to Cart" at bounding box center [610, 487] width 98 height 23
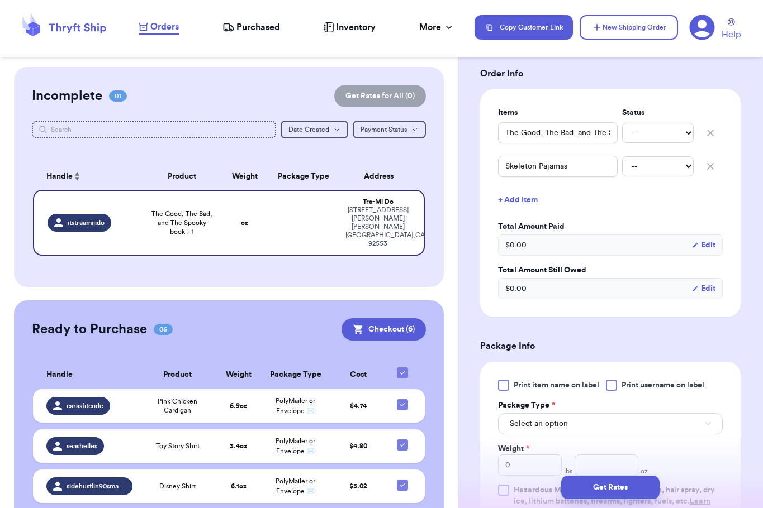
scroll to position [235, 0]
click at [701, 173] on button "button" at bounding box center [710, 166] width 25 height 25
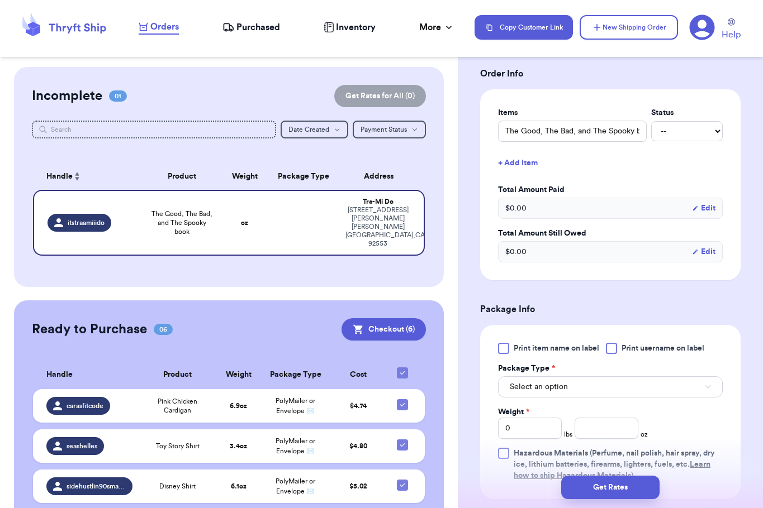
click at [521, 175] on button "+ Add Item" at bounding box center [610, 163] width 234 height 25
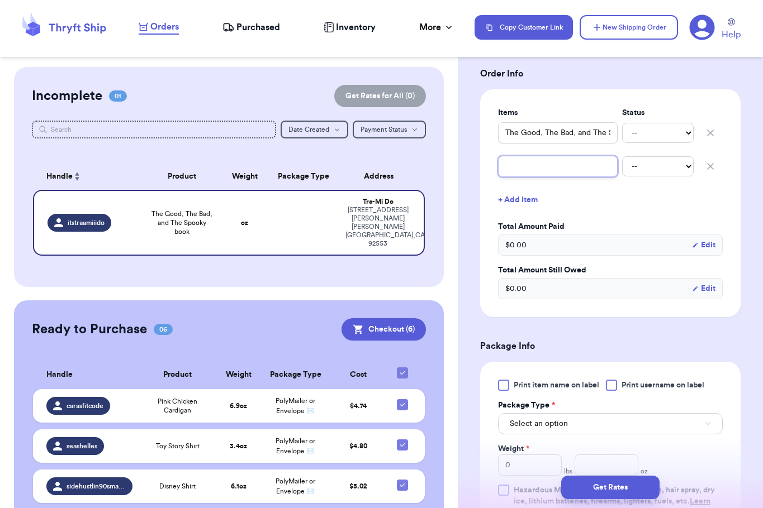
click at [523, 177] on input "text" at bounding box center [558, 166] width 120 height 21
click at [527, 205] on button "+ Add Item" at bounding box center [610, 200] width 234 height 25
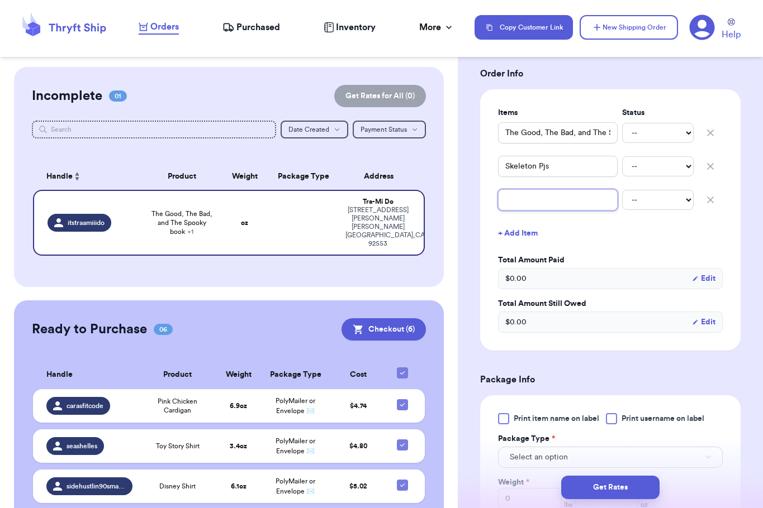
click at [517, 211] on input "text" at bounding box center [558, 199] width 120 height 21
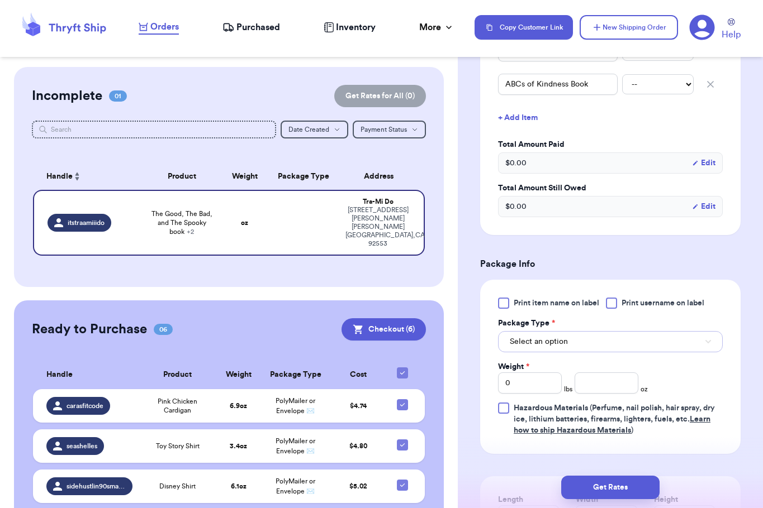
click at [561, 347] on span "Select an option" at bounding box center [538, 341] width 58 height 11
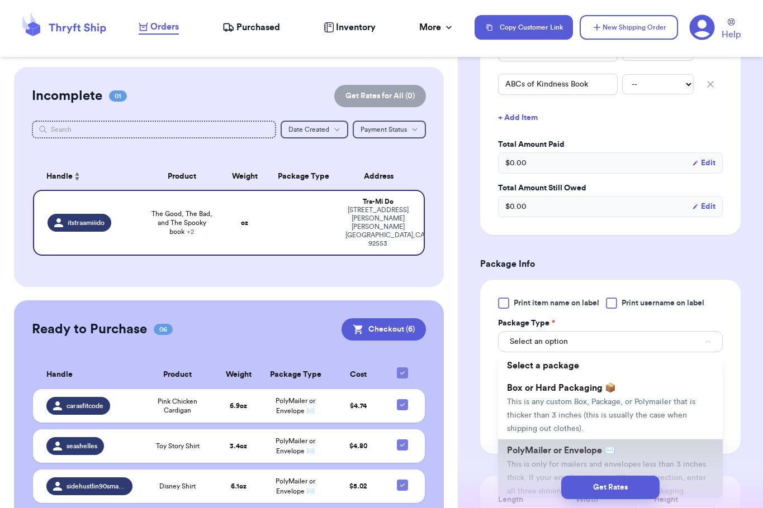
click at [546, 455] on span "PolyMailer or Envelope ✉️" at bounding box center [561, 450] width 108 height 9
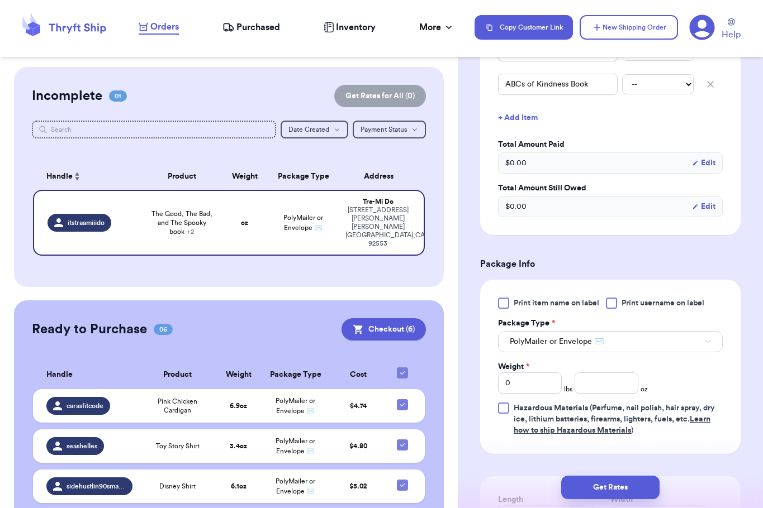
scroll to position [395, 0]
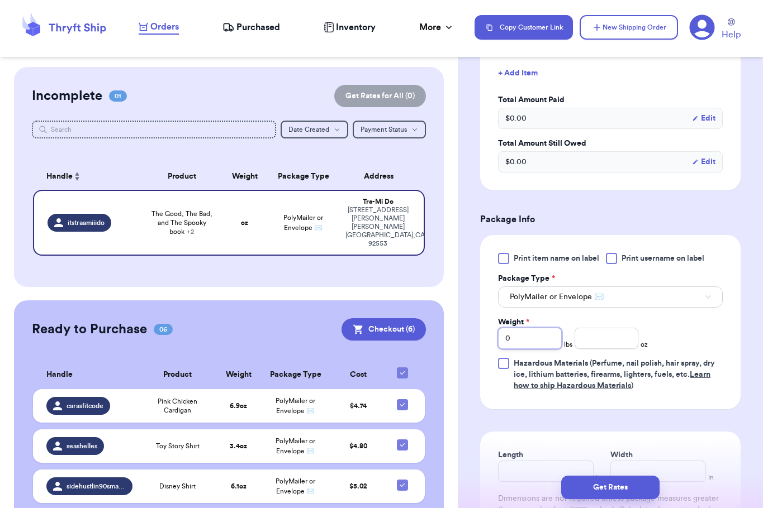
click at [525, 349] on input "0" at bounding box center [530, 338] width 64 height 21
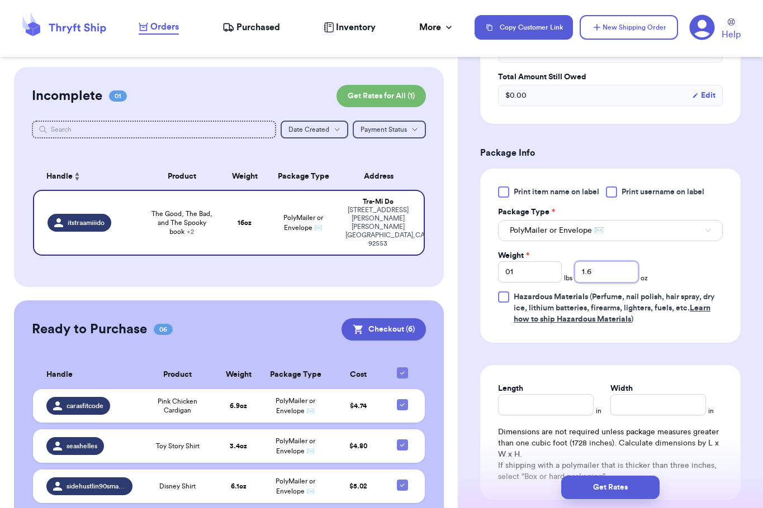
scroll to position [463, 0]
click at [631, 486] on button "Get Rates" at bounding box center [610, 487] width 98 height 23
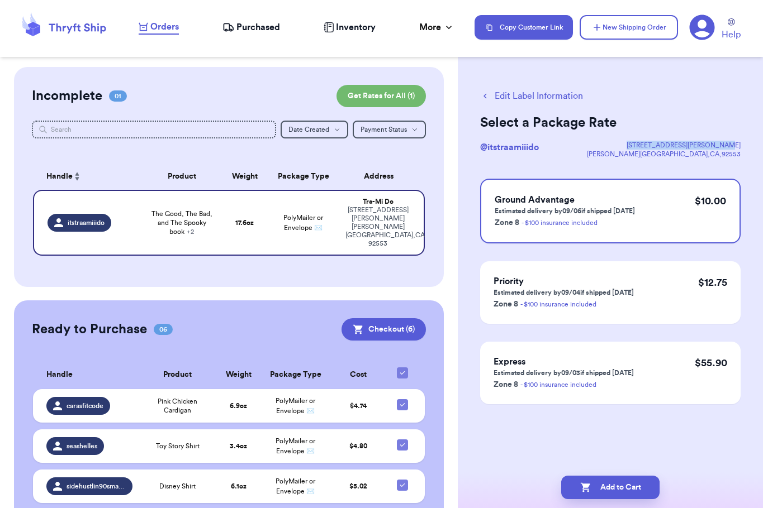
drag, startPoint x: 647, startPoint y: 147, endPoint x: 743, endPoint y: 149, distance: 95.6
click at [743, 149] on div "Edit Label Information Select a Package Rate @ itstraamiiido [STREET_ADDRESS][P…" at bounding box center [610, 275] width 305 height 416
copy div "[STREET_ADDRESS][PERSON_NAME]"
click at [641, 490] on button "Add to Cart" at bounding box center [610, 487] width 98 height 23
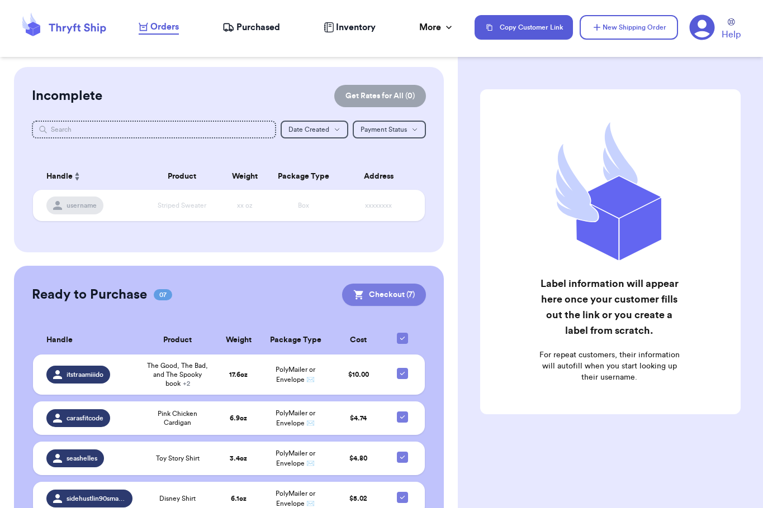
click at [357, 294] on button "Checkout ( 7 )" at bounding box center [384, 295] width 84 height 22
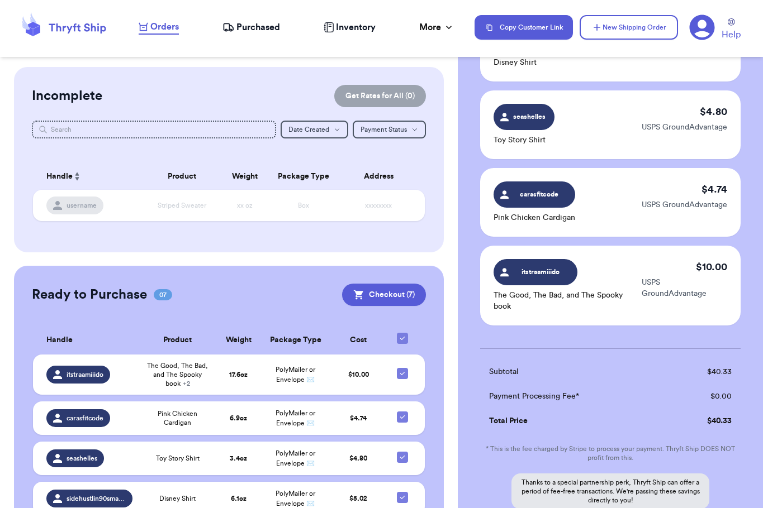
scroll to position [479, 0]
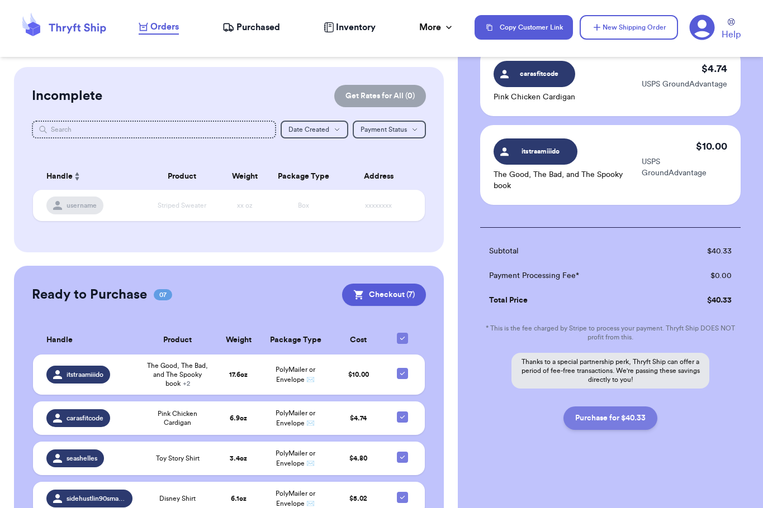
click at [608, 418] on button "Purchase for $40.33" at bounding box center [610, 418] width 94 height 23
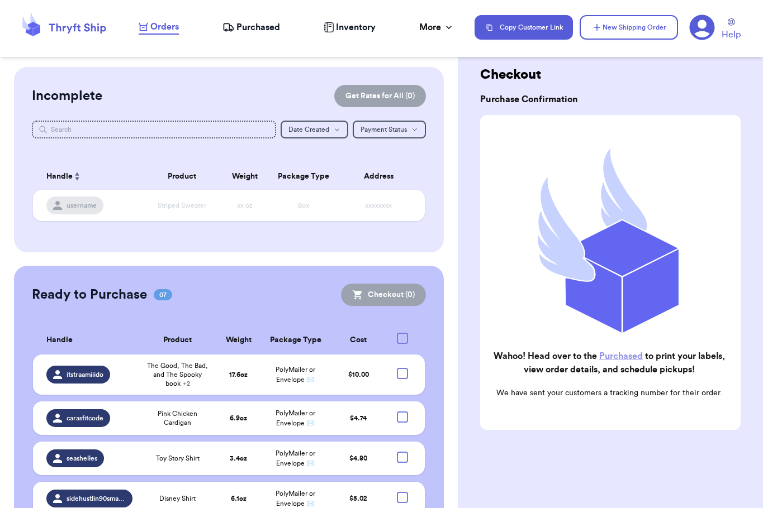
scroll to position [17, 0]
